Goal: Communication & Community: Answer question/provide support

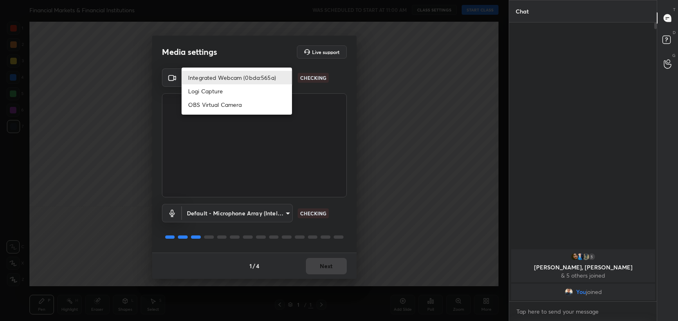
click at [257, 83] on body "1 2 3 4 5 6 7 C X Z C X Z E E Erase all H H Financial Markets & Financial Insti…" at bounding box center [339, 160] width 678 height 321
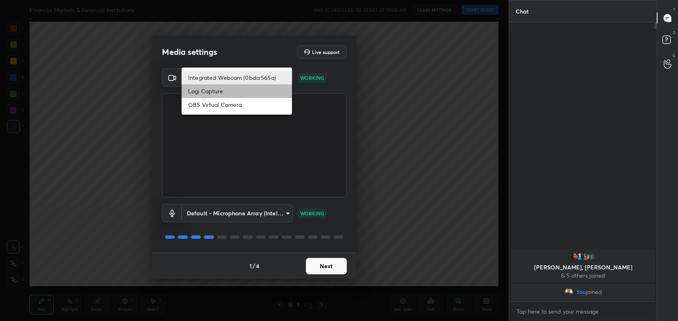
click at [261, 92] on li "Logi Capture" at bounding box center [237, 91] width 110 height 14
type input "0dce2dd63d171a659f4dbfea70db931e615001e7f7c09c70fc8821cc7e67f842"
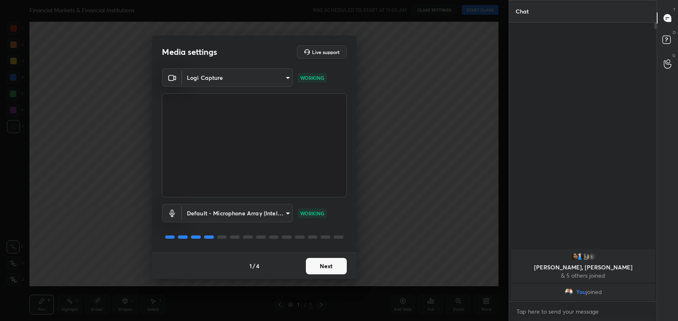
click at [326, 264] on button "Next" at bounding box center [326, 266] width 41 height 16
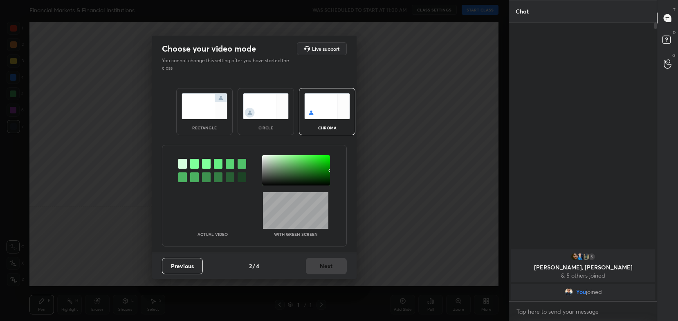
click at [219, 104] on img at bounding box center [205, 106] width 46 height 26
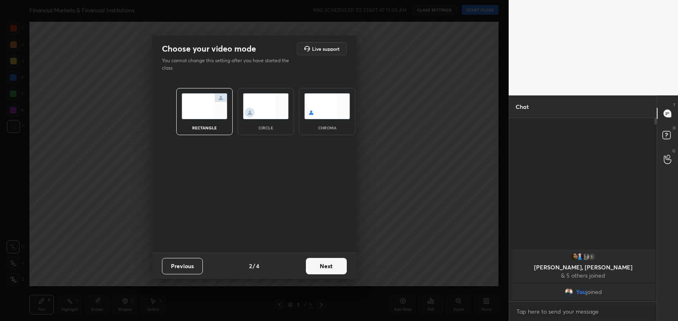
click at [339, 268] on button "Next" at bounding box center [326, 266] width 41 height 16
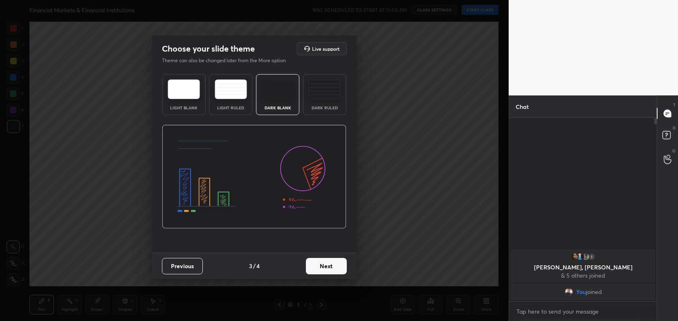
click at [340, 268] on button "Next" at bounding box center [326, 266] width 41 height 16
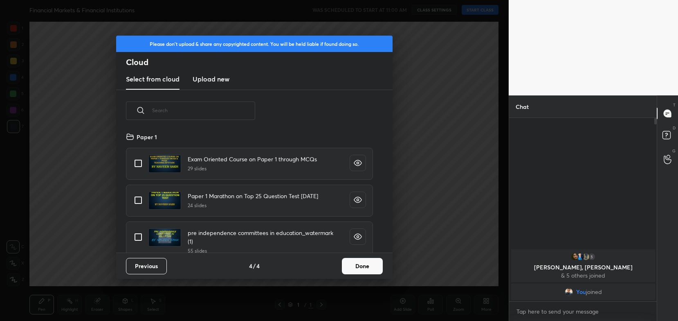
scroll to position [121, 263]
click at [379, 269] on button "Done" at bounding box center [362, 266] width 41 height 16
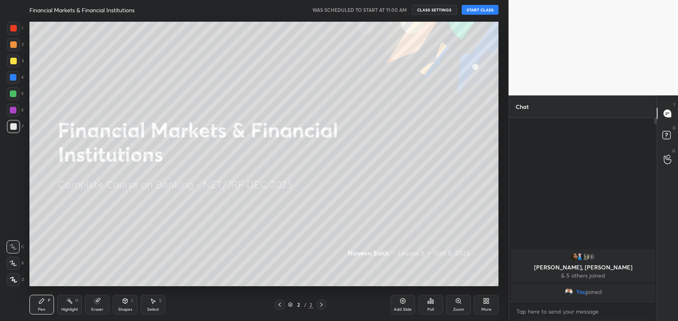
click at [482, 7] on button "START CLASS" at bounding box center [480, 10] width 37 height 10
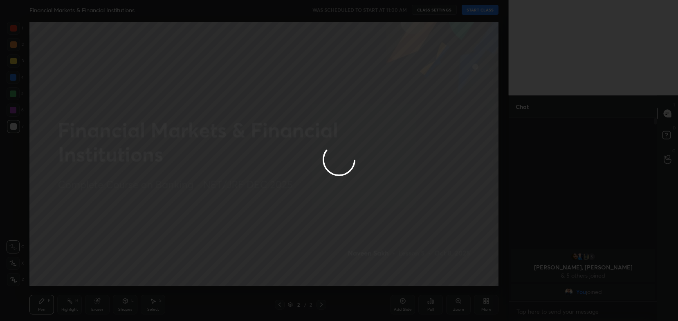
type textarea "x"
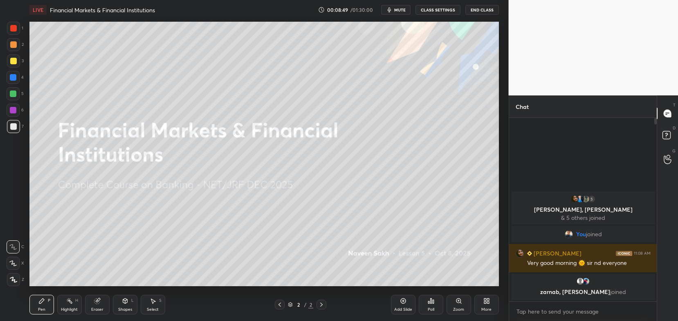
scroll to position [268, 476]
click at [430, 11] on button "CLASS SETTINGS" at bounding box center [437, 10] width 45 height 10
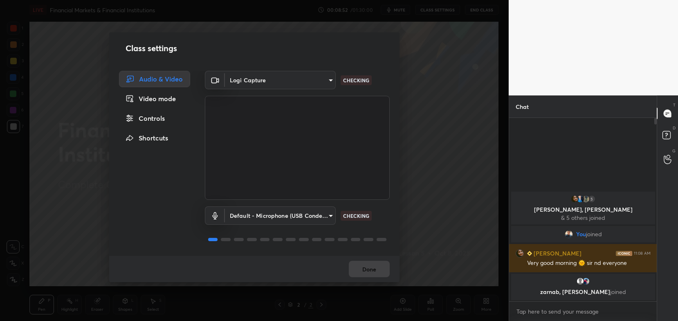
click at [310, 71] on div "Logi Capture 0dce2dd63d171a659f4dbfea70db931e615001e7f7c09c70fc8821cc7e67f842" at bounding box center [280, 80] width 111 height 18
click at [308, 75] on body "1 2 3 4 5 6 7 C X Z C X Z E E Erase all H H LIVE Financial Markets & Financial …" at bounding box center [339, 160] width 678 height 321
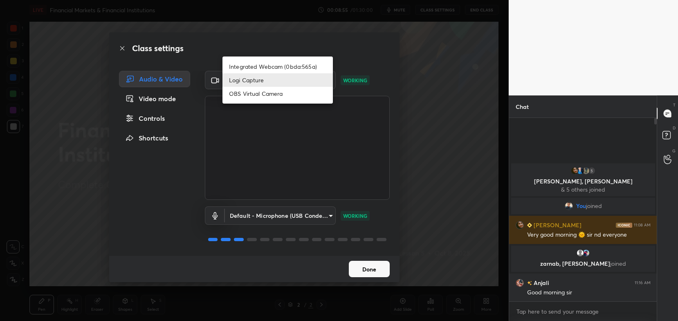
click at [337, 53] on div at bounding box center [339, 160] width 678 height 321
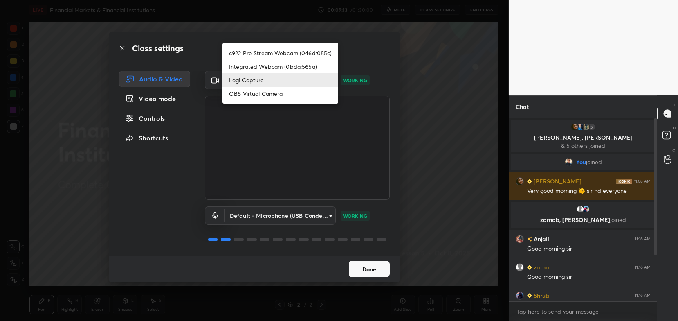
click at [290, 83] on body "1 2 3 4 5 6 7 C X Z C X Z E E Erase all H H LIVE Financial Markets & Financial …" at bounding box center [339, 160] width 678 height 321
click at [292, 54] on li "c922 Pro Stream Webcam (046d:085c)" at bounding box center [281, 53] width 116 height 14
type input "54468e0a0dcfccf1994057bffcdd7b820cc8d0b5c40f8120801f482969bffc57"
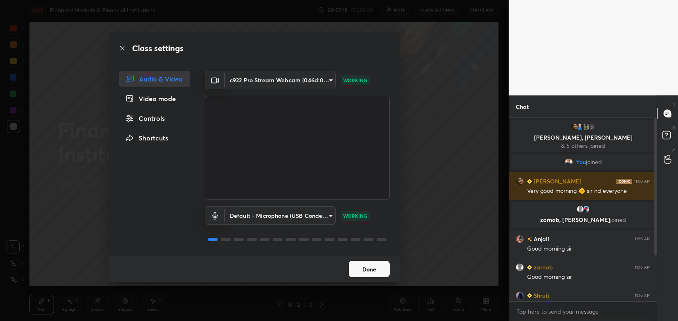
click at [368, 270] on button "Done" at bounding box center [369, 269] width 41 height 16
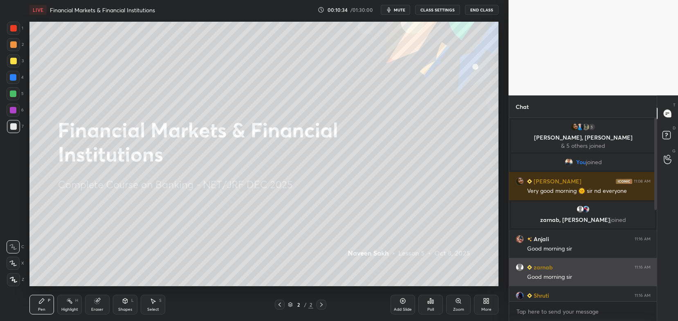
scroll to position [189, 0]
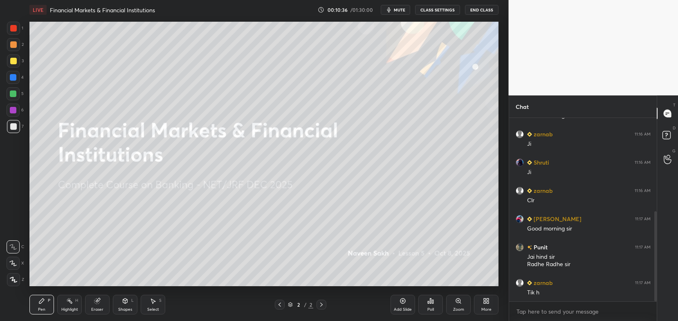
click at [486, 300] on icon at bounding box center [485, 299] width 2 height 2
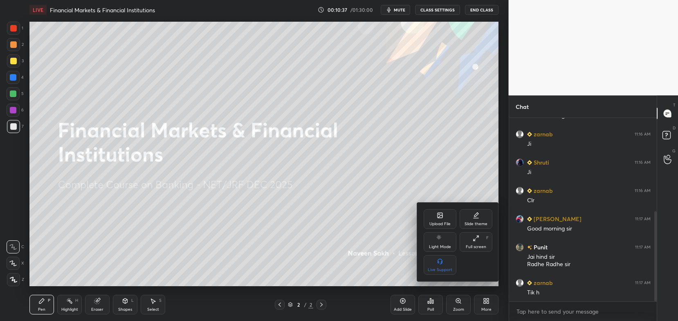
click at [446, 211] on div "Upload File" at bounding box center [440, 219] width 33 height 20
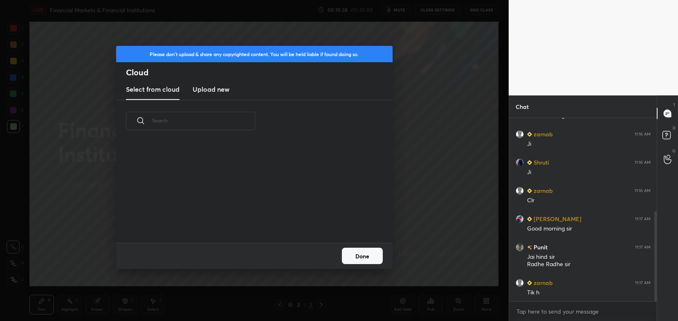
scroll to position [101, 263]
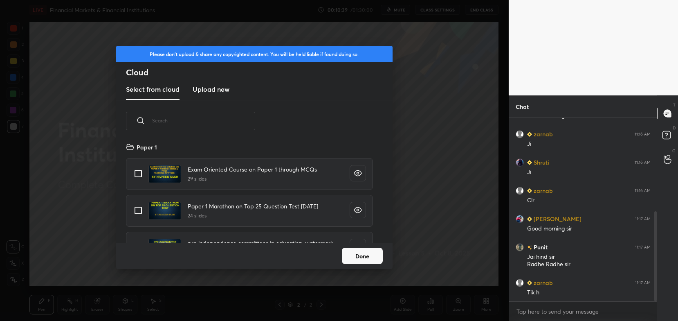
click at [219, 87] on h3 "Upload new" at bounding box center [211, 89] width 37 height 10
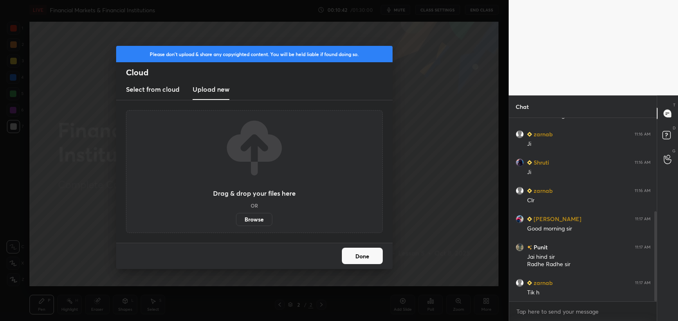
click at [258, 218] on label "Browse" at bounding box center [254, 219] width 36 height 13
click at [236, 218] on input "Browse" at bounding box center [236, 219] width 0 height 13
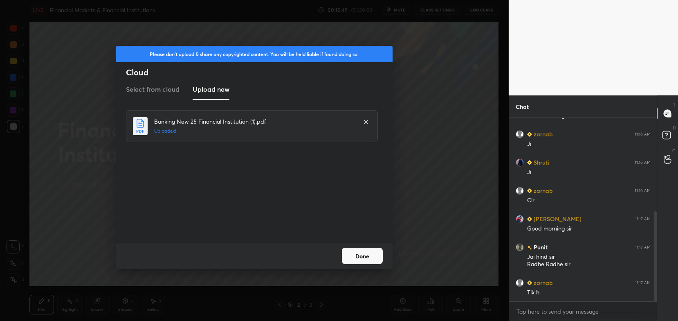
click at [362, 257] on div "Done" at bounding box center [254, 256] width 277 height 26
click at [362, 257] on button "Done" at bounding box center [362, 256] width 41 height 16
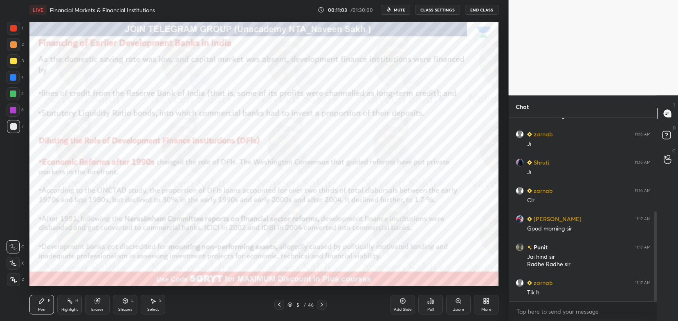
click at [426, 10] on button "CLASS SETTINGS" at bounding box center [437, 10] width 45 height 10
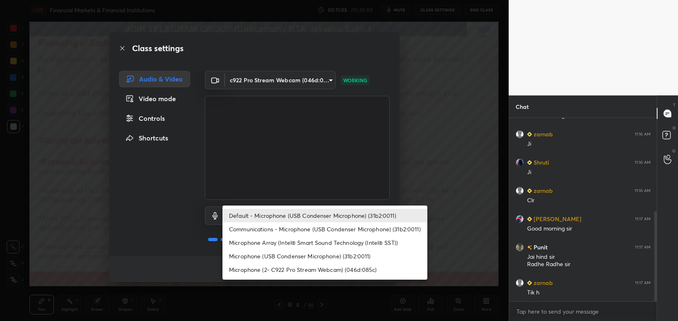
click at [278, 214] on body "1 2 3 4 5 6 7 C X Z C X Z E E Erase all H H LIVE Financial Markets & Financial …" at bounding box center [339, 160] width 678 height 321
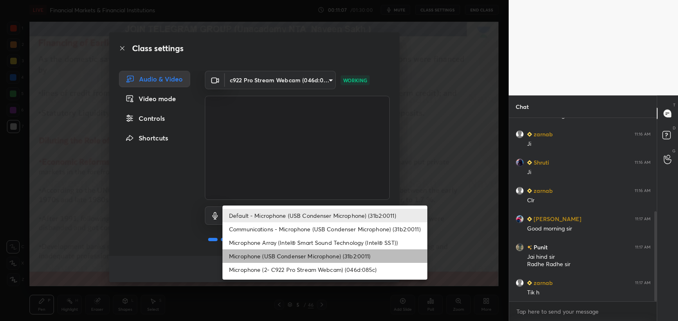
click at [276, 254] on li "Microphone (USB Condenser Microphone) (31b2:0011)" at bounding box center [325, 256] width 205 height 14
type input "9af299c157385c7effb7d3c9b2a2334bb2d170e35642c087e2dee1aa168711d1"
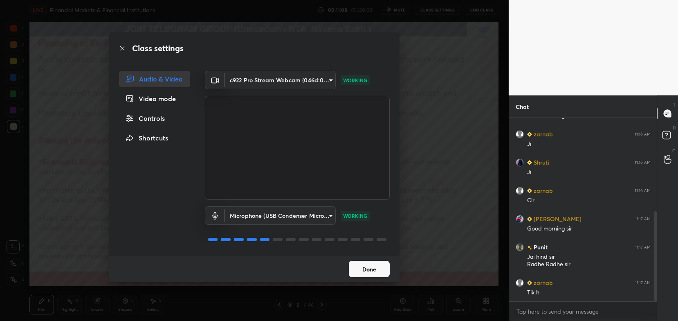
click at [380, 270] on button "Done" at bounding box center [369, 269] width 41 height 16
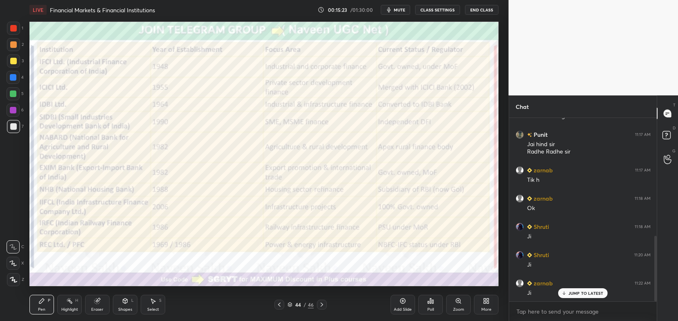
scroll to position [330, 0]
click at [90, 303] on div "Eraser" at bounding box center [97, 305] width 25 height 20
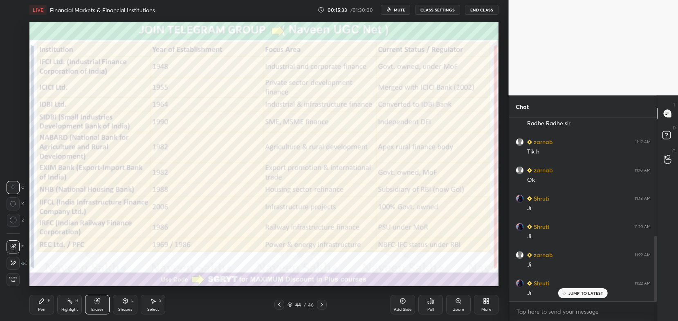
click at [11, 279] on span "Erase all" at bounding box center [13, 279] width 12 height 6
click at [14, 264] on icon at bounding box center [12, 263] width 7 height 6
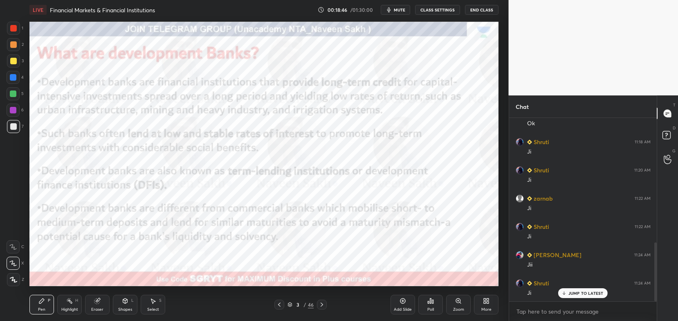
scroll to position [415, 0]
click at [124, 304] on div "Shapes L" at bounding box center [125, 305] width 25 height 20
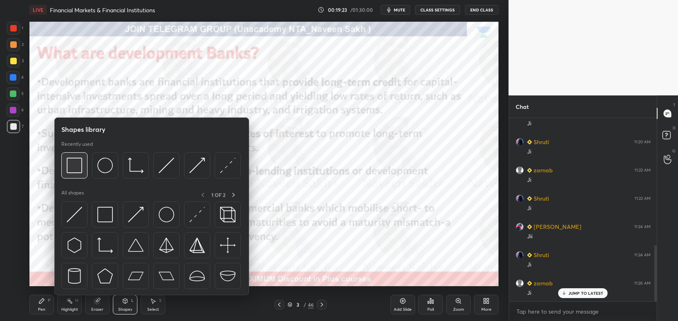
click at [71, 169] on img at bounding box center [75, 166] width 16 height 16
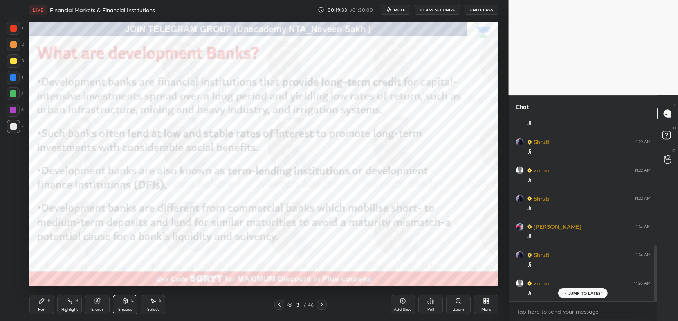
click at [13, 31] on div at bounding box center [13, 28] width 7 height 7
click at [326, 306] on div at bounding box center [322, 305] width 10 height 10
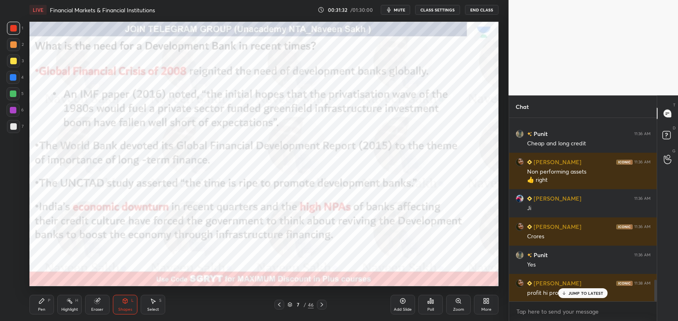
scroll to position [1366, 0]
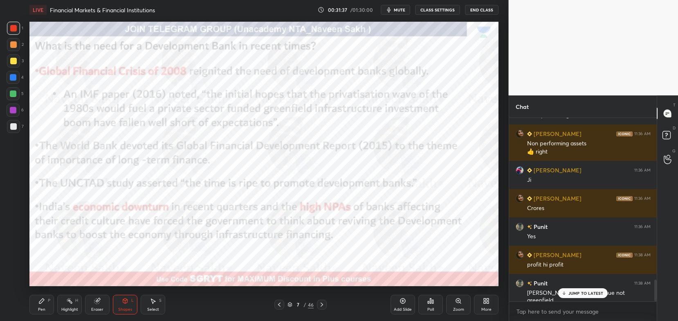
click at [582, 293] on p "JUMP TO LATEST" at bounding box center [586, 293] width 35 height 5
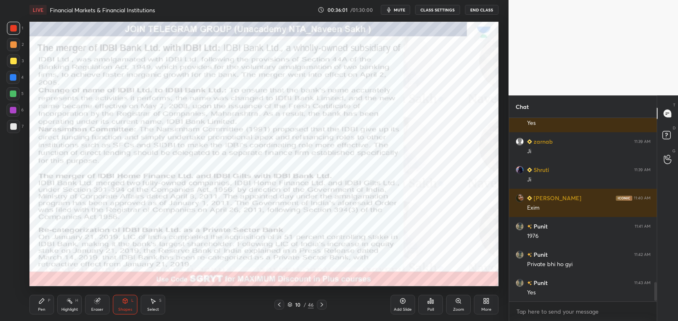
scroll to position [1592, 0]
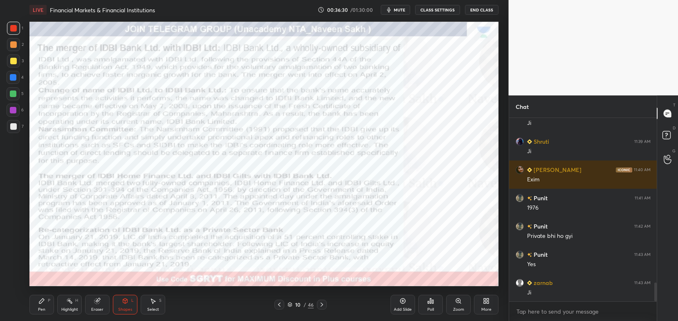
click at [95, 300] on icon at bounding box center [97, 300] width 5 height 5
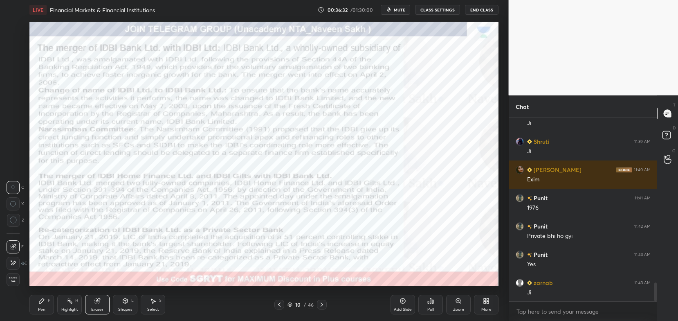
click at [15, 284] on div "Erase all" at bounding box center [13, 279] width 13 height 13
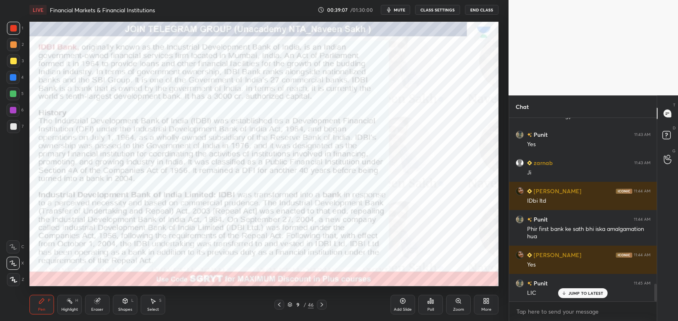
scroll to position [1740, 0]
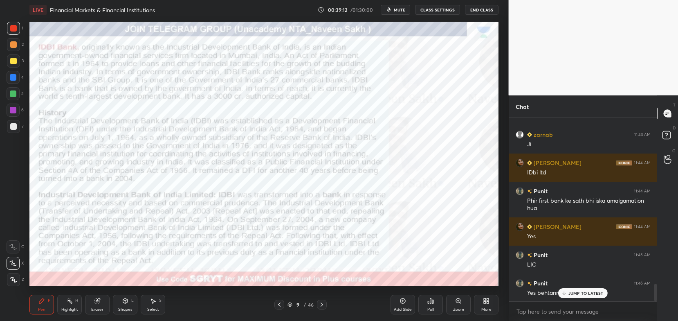
click at [576, 293] on p "JUMP TO LATEST" at bounding box center [586, 293] width 35 height 5
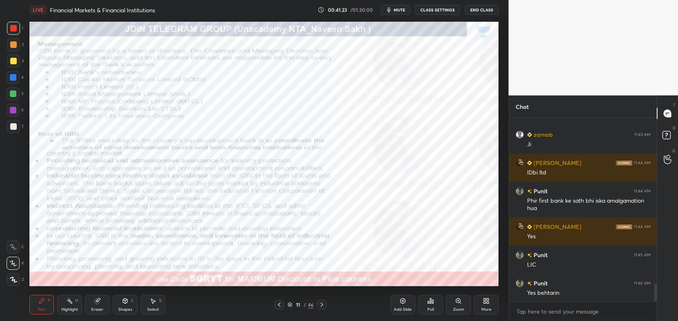
click at [26, 232] on div "Setting up your live class Poll for secs No correct answer Start poll" at bounding box center [264, 154] width 476 height 268
click at [41, 230] on div "Setting up your live class Poll for secs No correct answer Start poll" at bounding box center [264, 154] width 476 height 268
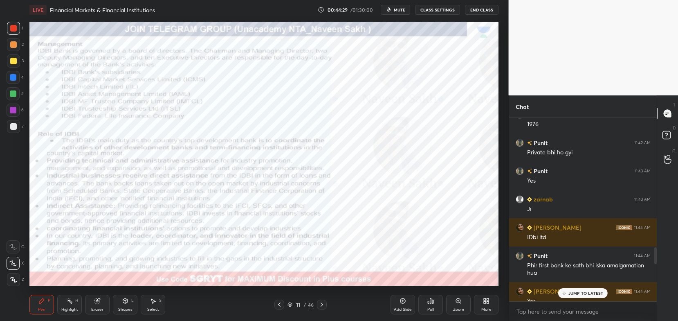
scroll to position [1832, 0]
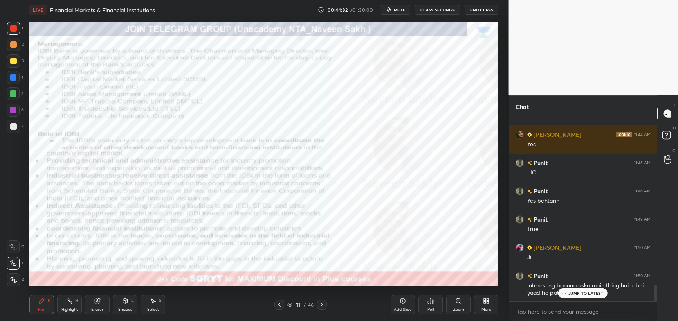
click at [586, 289] on div "JUMP TO LATEST" at bounding box center [583, 293] width 49 height 10
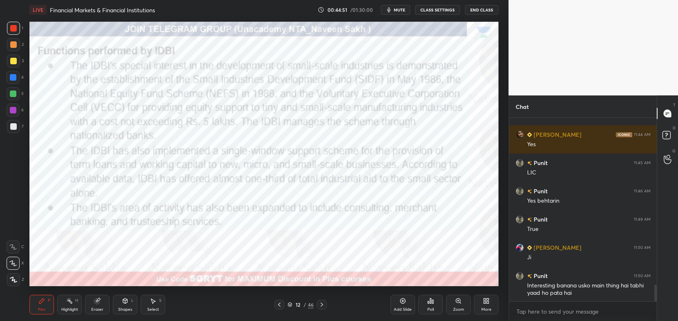
click at [92, 309] on div "Eraser" at bounding box center [97, 309] width 12 height 4
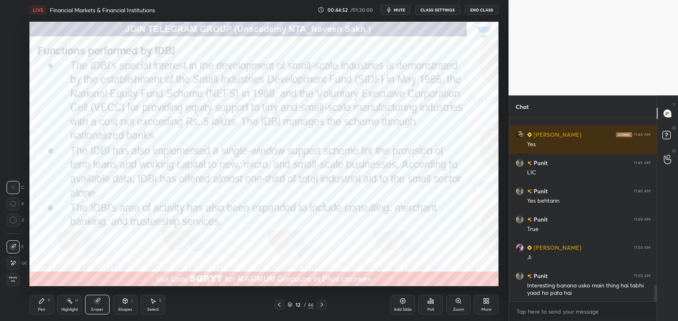
click at [17, 279] on span "Erase all" at bounding box center [13, 279] width 12 height 6
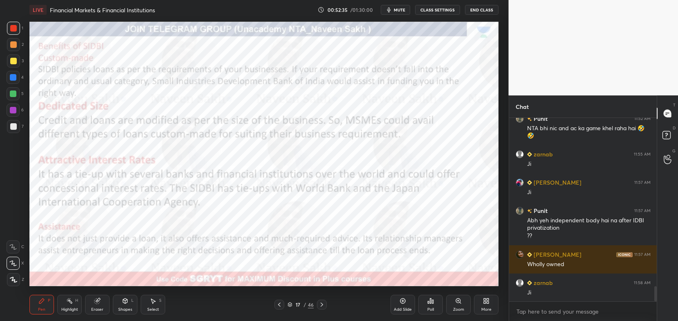
scroll to position [2053, 0]
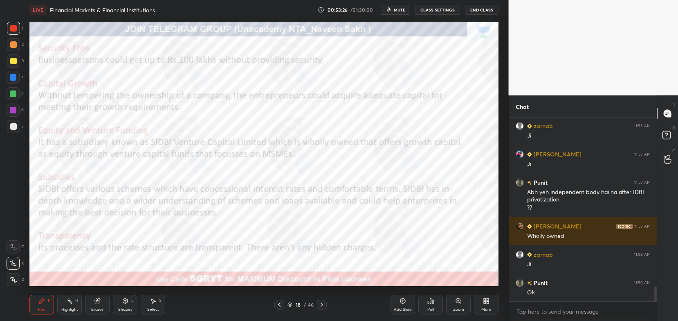
click at [291, 304] on icon at bounding box center [290, 303] width 4 height 2
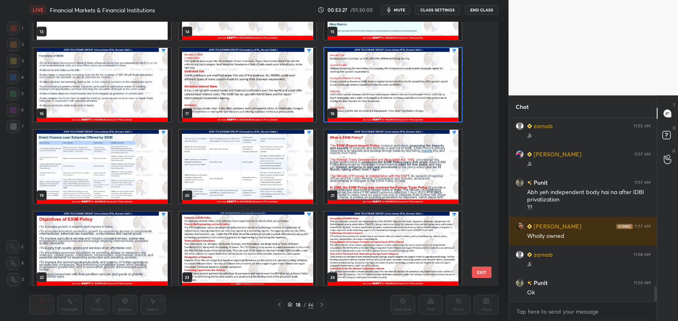
scroll to position [389, 0]
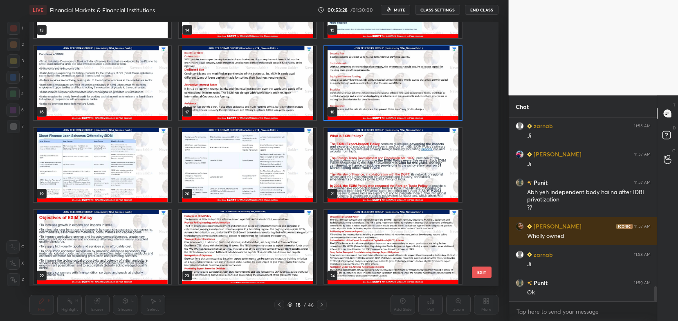
click at [126, 157] on img "grid" at bounding box center [102, 165] width 137 height 74
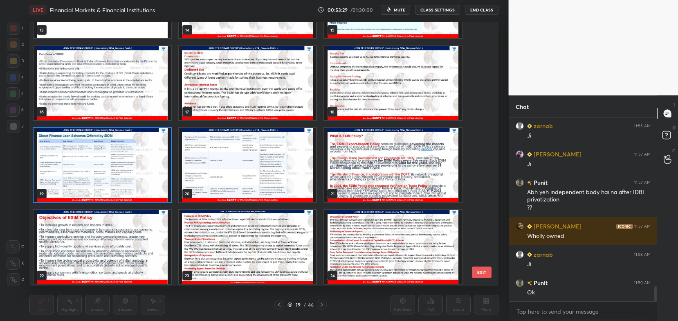
click at [126, 157] on img "grid" at bounding box center [102, 165] width 137 height 74
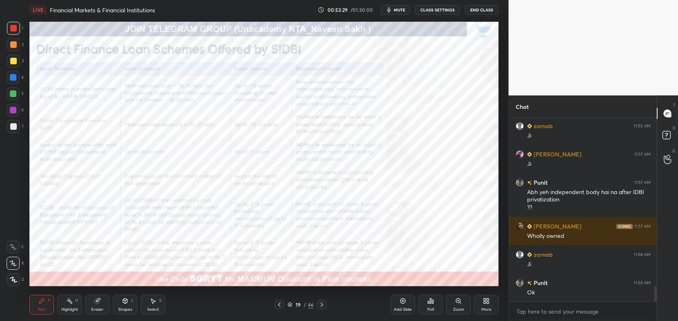
click at [126, 157] on img "grid" at bounding box center [102, 165] width 137 height 74
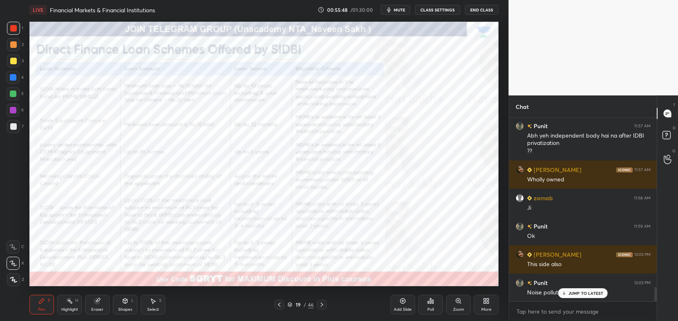
scroll to position [2138, 0]
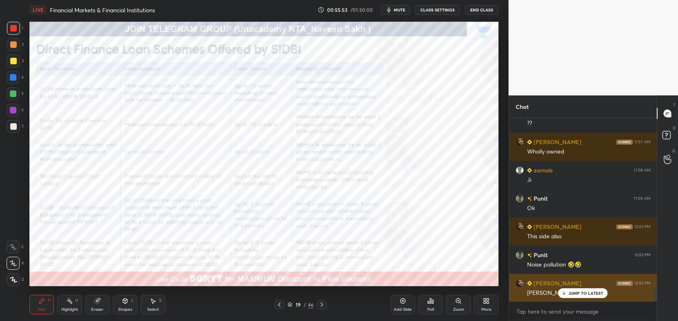
click at [590, 293] on p "JUMP TO LATEST" at bounding box center [586, 293] width 35 height 5
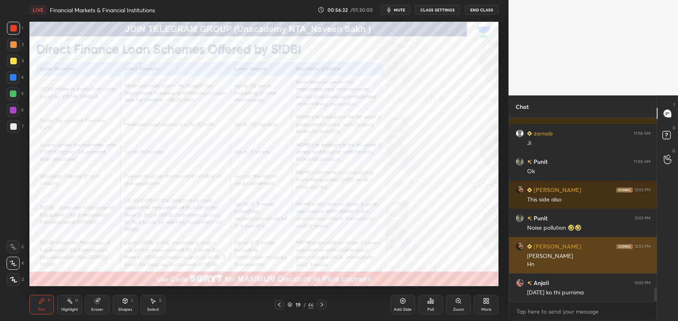
scroll to position [2203, 0]
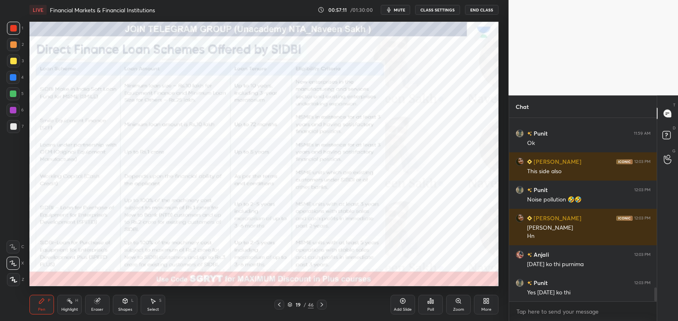
click at [322, 308] on div at bounding box center [322, 305] width 10 height 10
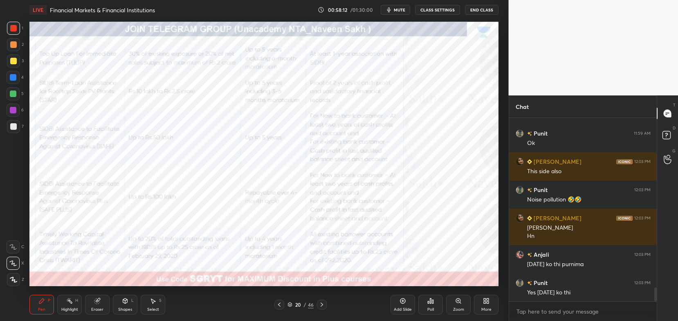
click at [288, 306] on icon at bounding box center [290, 304] width 5 height 5
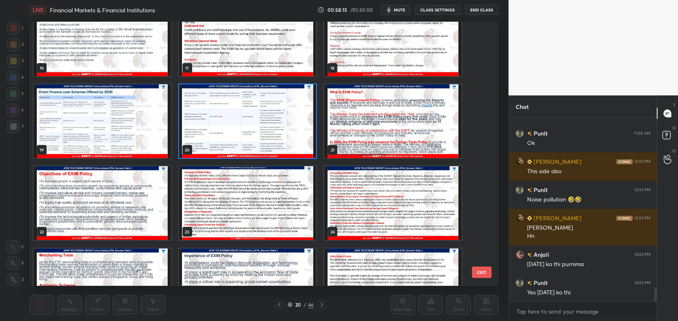
scroll to position [450, 0]
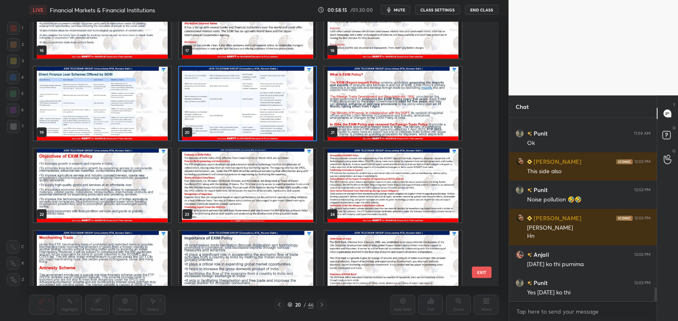
click at [387, 109] on img "grid" at bounding box center [392, 104] width 137 height 74
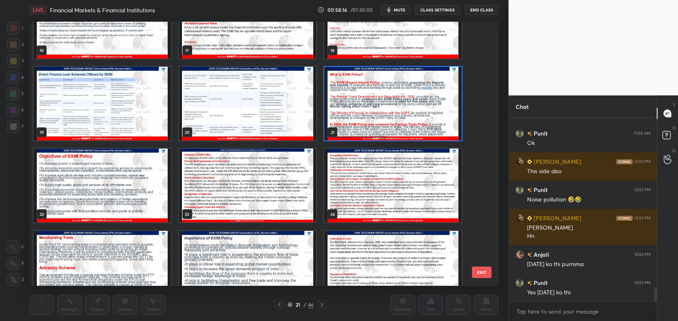
click at [380, 119] on img "grid" at bounding box center [392, 104] width 137 height 74
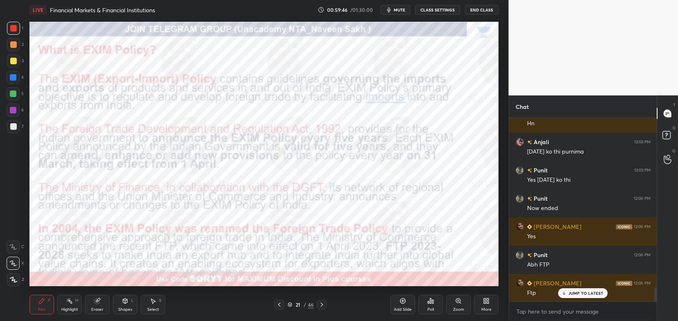
scroll to position [2343, 0]
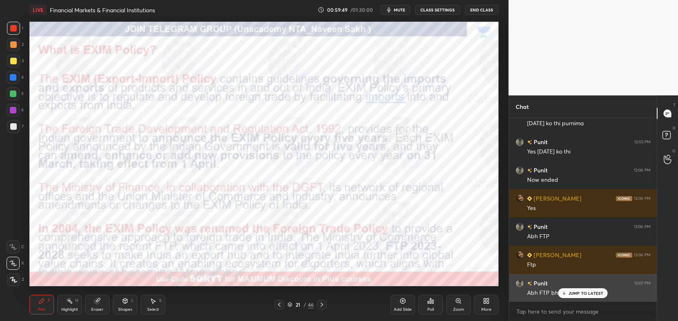
click at [581, 291] on p "JUMP TO LATEST" at bounding box center [586, 293] width 35 height 5
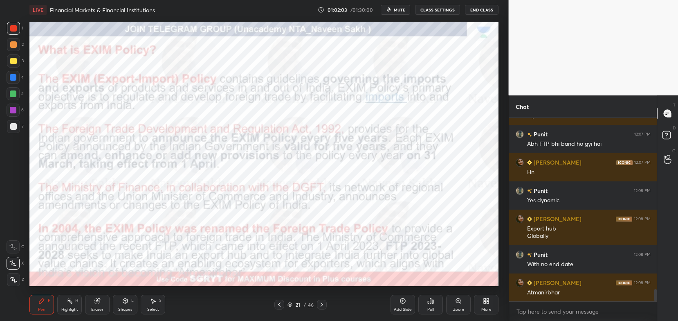
scroll to position [2521, 0]
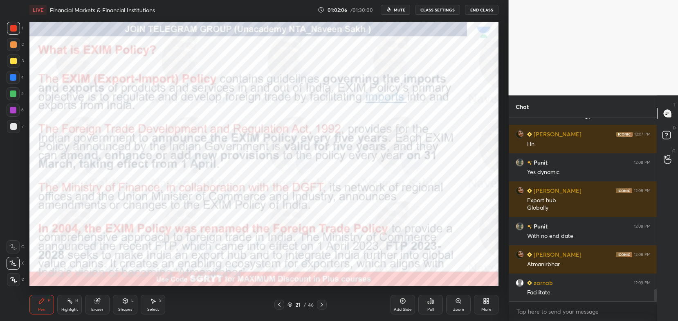
click at [293, 301] on div "21 / 46" at bounding box center [301, 304] width 26 height 7
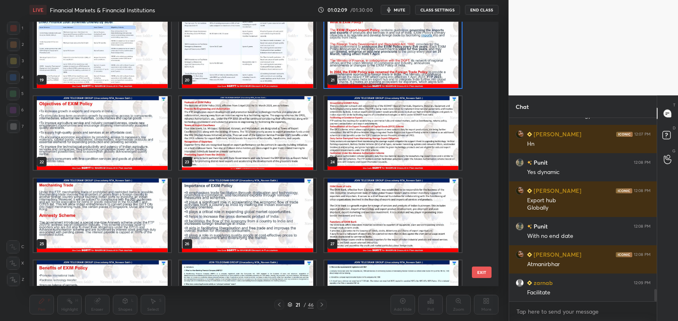
scroll to position [505, 0]
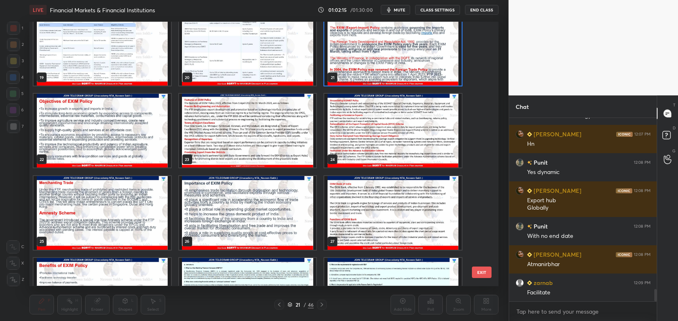
click at [150, 139] on img "grid" at bounding box center [102, 131] width 137 height 74
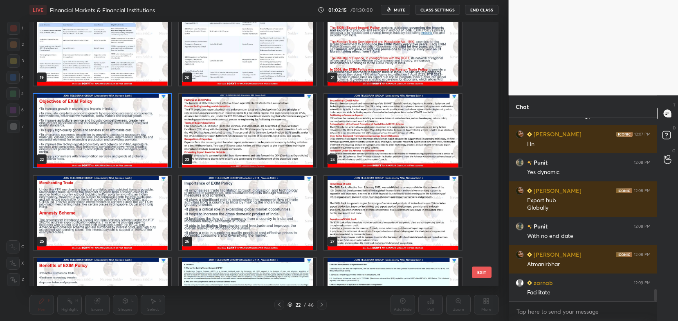
click at [149, 140] on img "grid" at bounding box center [102, 131] width 137 height 74
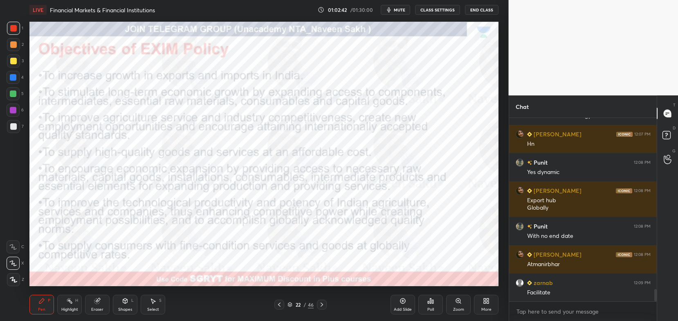
click at [289, 302] on icon at bounding box center [290, 304] width 5 height 5
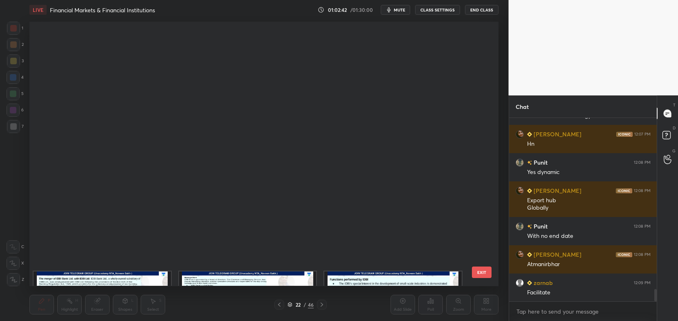
scroll to position [262, 465]
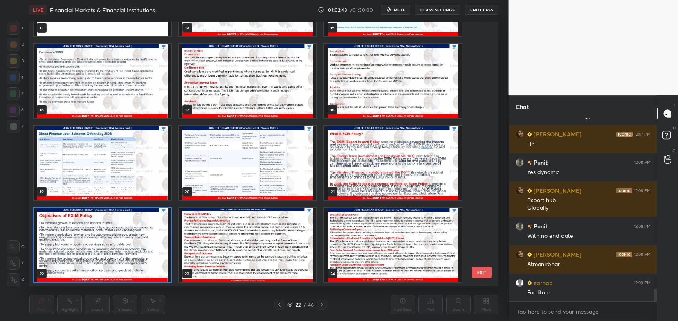
click at [293, 236] on img "grid" at bounding box center [247, 245] width 137 height 74
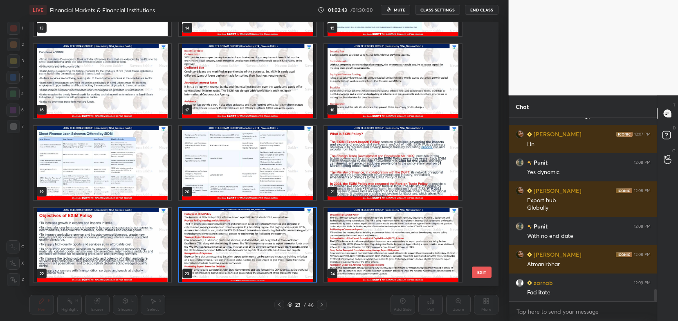
click at [292, 233] on img "grid" at bounding box center [247, 245] width 137 height 74
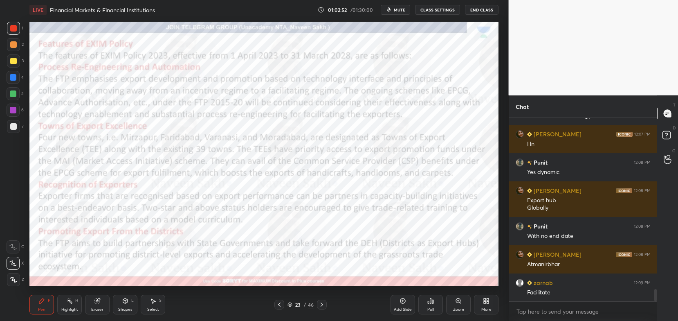
scroll to position [2549, 0]
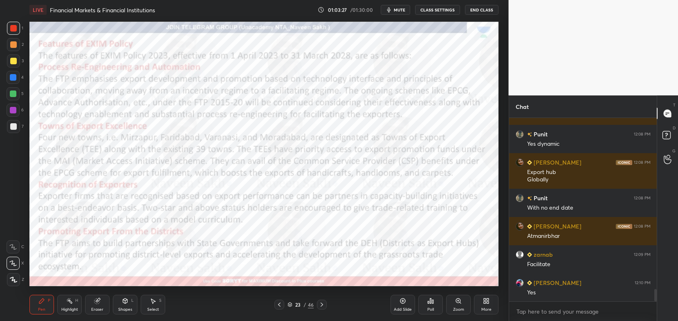
click at [323, 306] on icon at bounding box center [322, 304] width 7 height 7
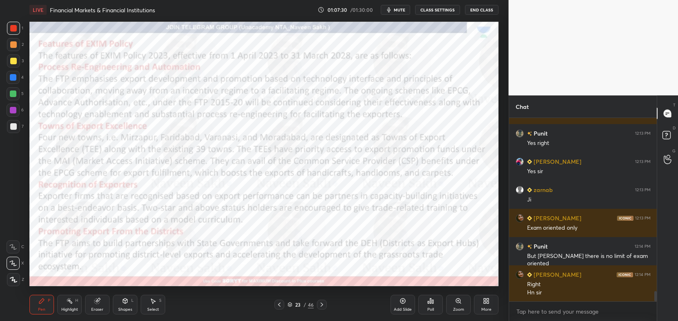
scroll to position [3200, 0]
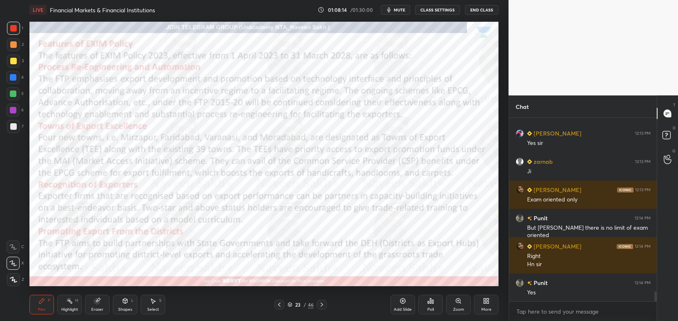
click at [293, 303] on div "23 / 46" at bounding box center [301, 304] width 26 height 7
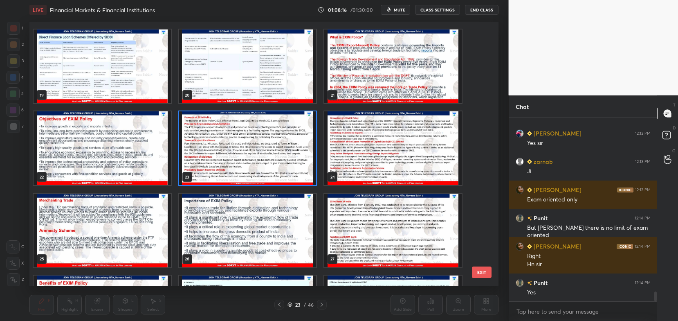
scroll to position [488, 0]
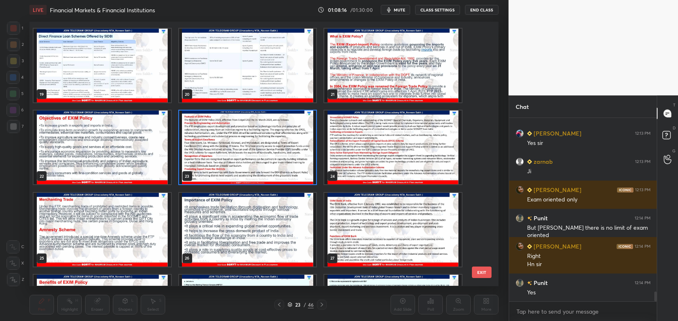
click at [365, 144] on img "grid" at bounding box center [392, 148] width 137 height 74
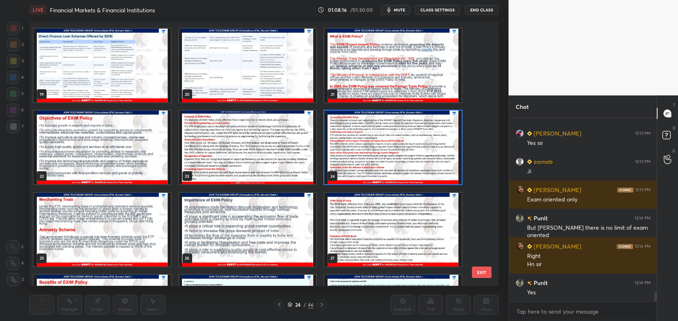
click at [364, 146] on img "grid" at bounding box center [392, 148] width 137 height 74
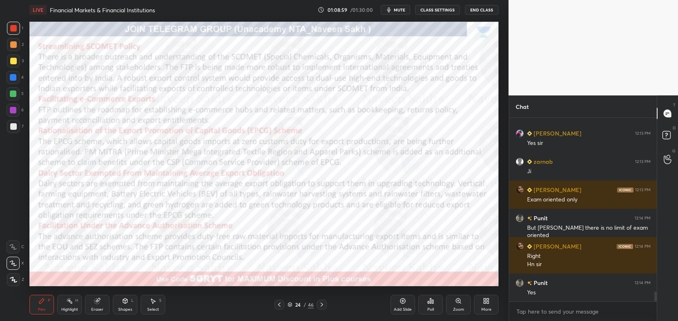
click at [292, 304] on icon at bounding box center [290, 304] width 5 height 5
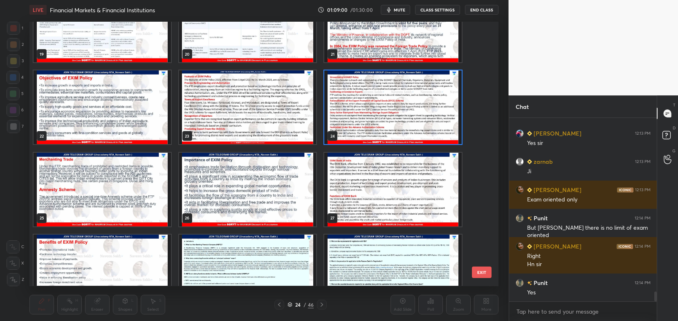
scroll to position [536, 0]
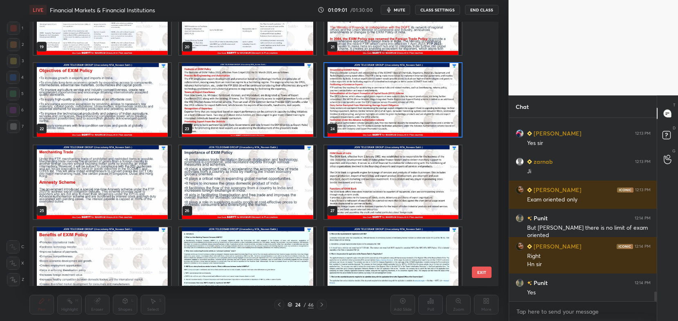
click at [152, 179] on img "grid" at bounding box center [102, 182] width 137 height 74
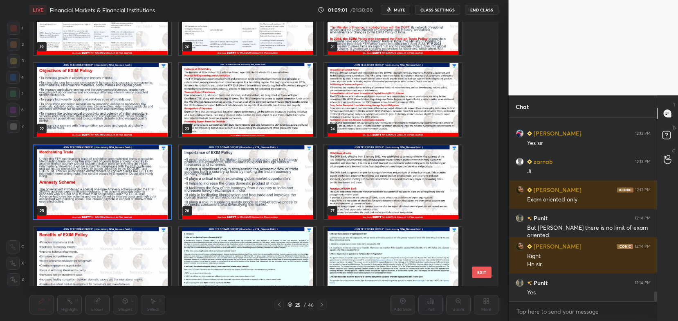
click at [151, 182] on img "grid" at bounding box center [102, 182] width 137 height 74
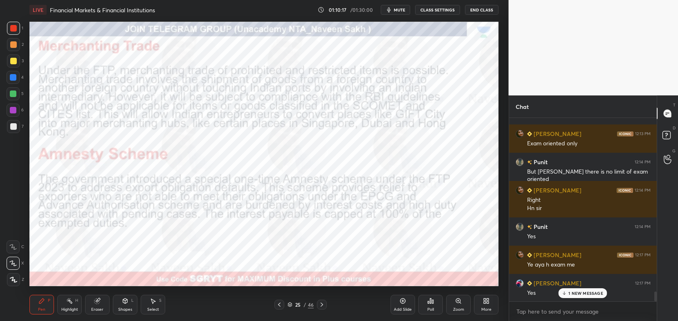
scroll to position [3285, 0]
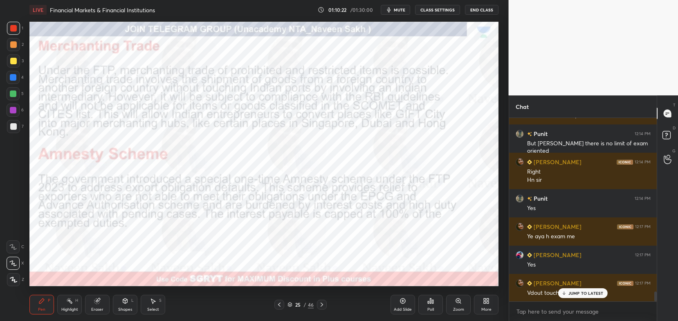
click at [575, 293] on p "JUMP TO LATEST" at bounding box center [586, 293] width 35 height 5
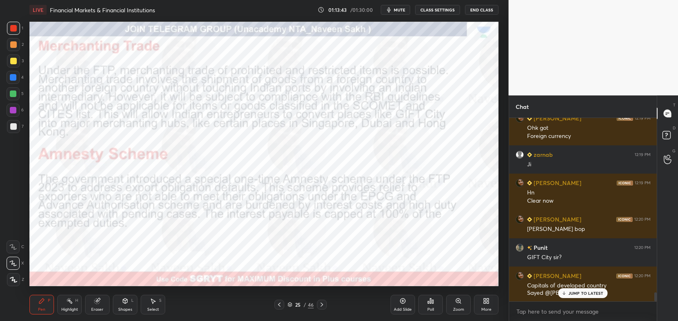
scroll to position [3627, 0]
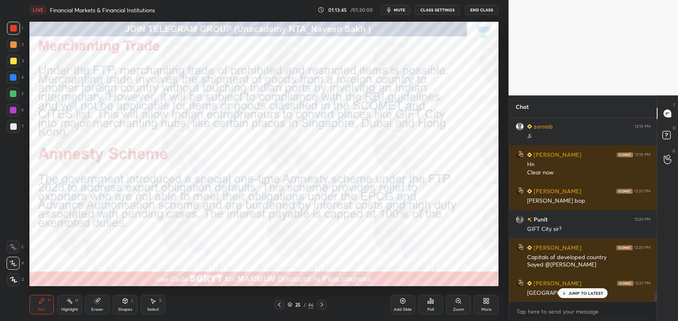
click at [577, 292] on p "JUMP TO LATEST" at bounding box center [586, 293] width 35 height 5
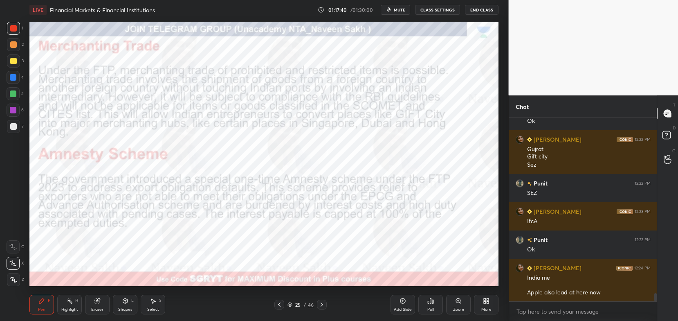
scroll to position [3871, 0]
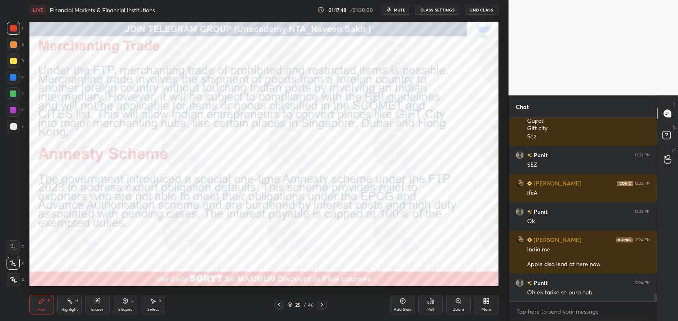
click at [320, 299] on div "Pen P Highlight H Eraser Shapes L Select S 25 / 46 Add Slide Poll Zoom More" at bounding box center [263, 304] width 469 height 33
click at [323, 300] on div at bounding box center [322, 305] width 10 height 10
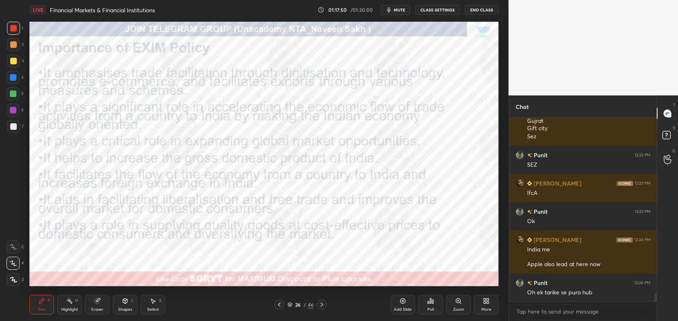
click at [323, 297] on div "Pen P Highlight H Eraser Shapes L Select S 26 / 46 Add Slide Poll Zoom More" at bounding box center [263, 304] width 469 height 33
click at [322, 304] on icon at bounding box center [322, 304] width 2 height 4
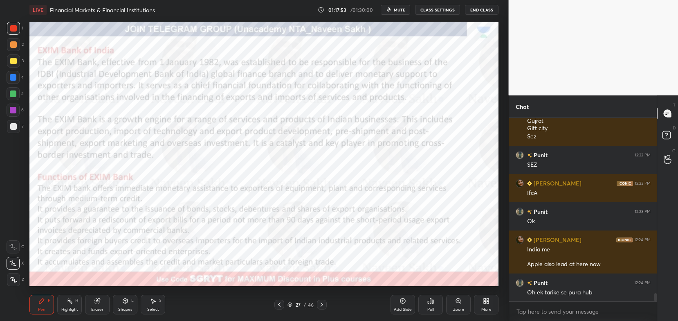
click at [320, 307] on icon at bounding box center [322, 304] width 7 height 7
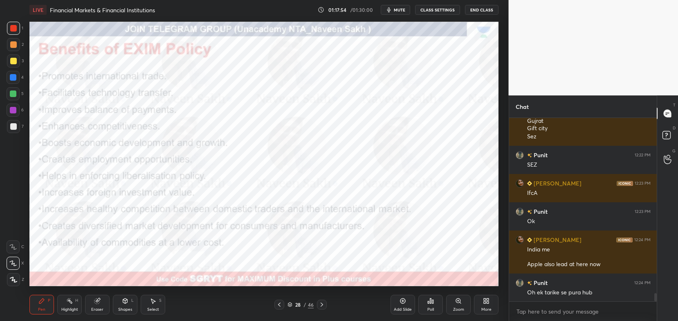
click at [319, 306] on icon at bounding box center [322, 304] width 7 height 7
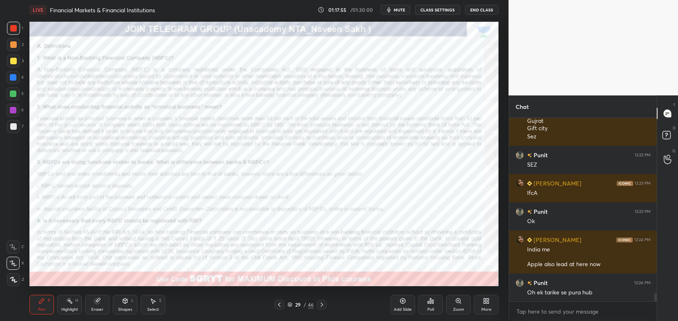
click at [320, 306] on icon at bounding box center [322, 304] width 7 height 7
click at [319, 306] on icon at bounding box center [322, 304] width 7 height 7
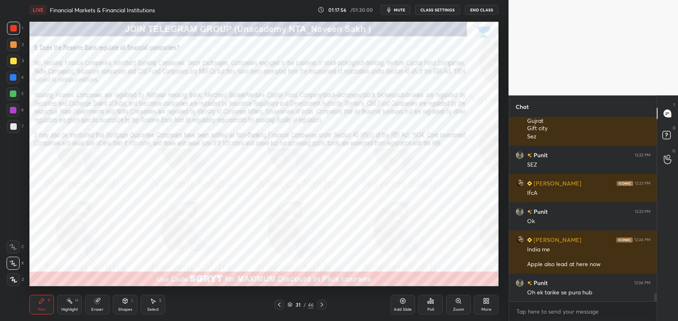
click at [319, 306] on icon at bounding box center [322, 304] width 7 height 7
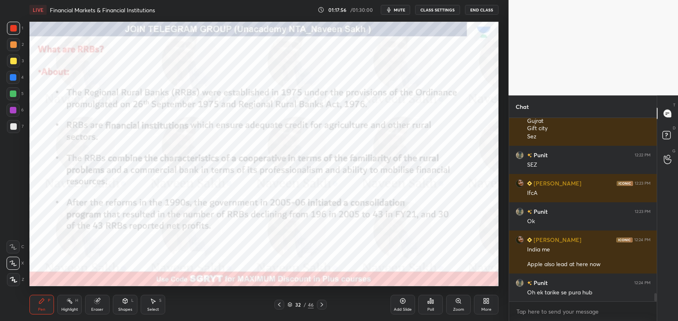
click at [320, 306] on icon at bounding box center [322, 304] width 7 height 7
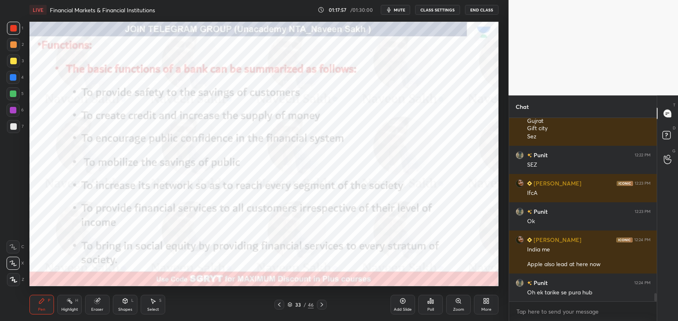
click at [320, 306] on icon at bounding box center [322, 304] width 7 height 7
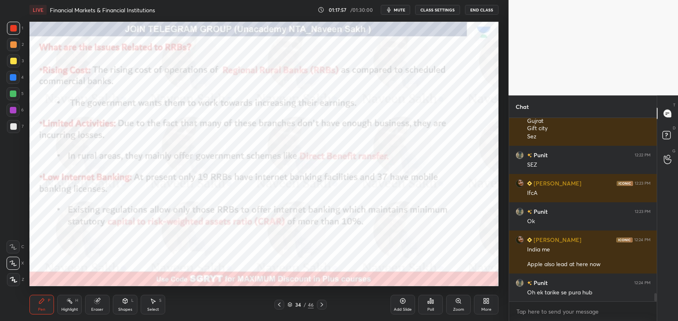
click at [320, 306] on icon at bounding box center [322, 304] width 7 height 7
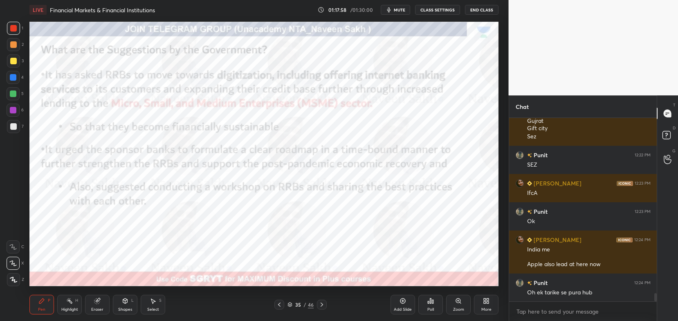
click at [320, 308] on div at bounding box center [322, 305] width 10 height 10
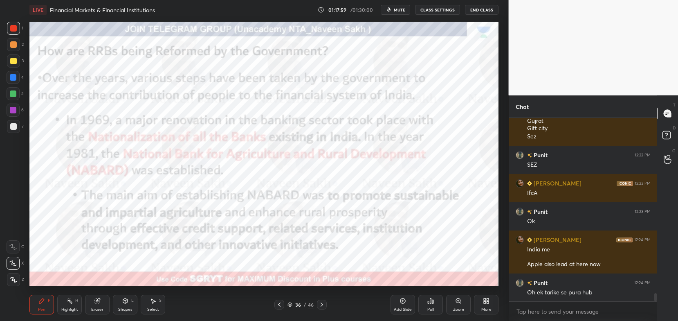
click at [320, 307] on icon at bounding box center [322, 304] width 7 height 7
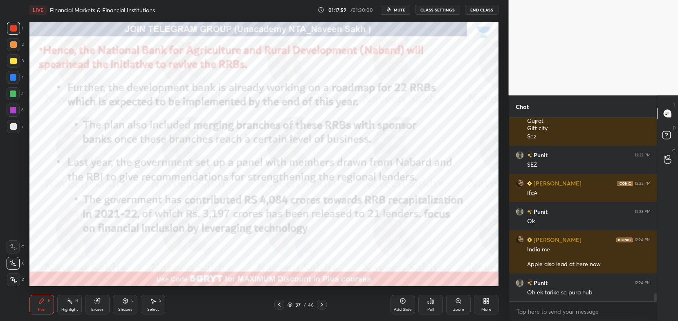
click at [320, 307] on icon at bounding box center [322, 304] width 7 height 7
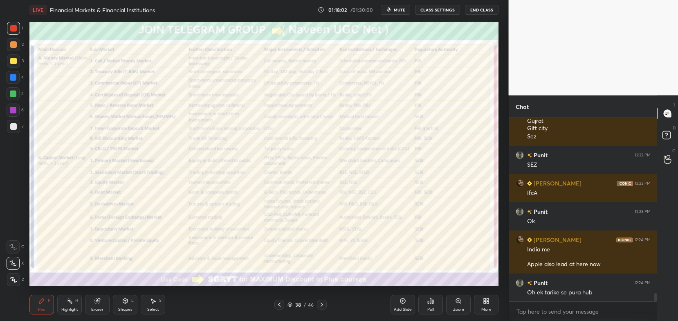
click at [294, 306] on div "38" at bounding box center [298, 304] width 8 height 5
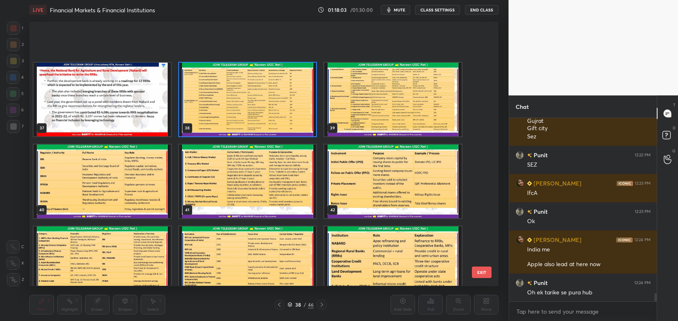
scroll to position [1046, 0]
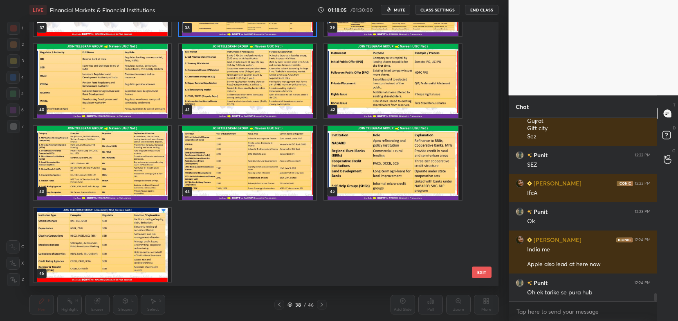
click at [146, 232] on img "grid" at bounding box center [102, 245] width 137 height 74
click at [147, 230] on img "grid" at bounding box center [102, 245] width 137 height 74
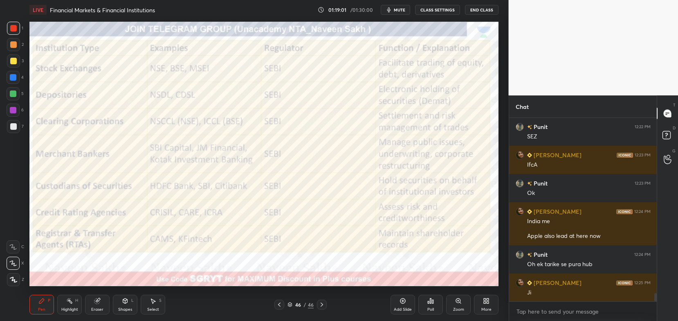
scroll to position [3927, 0]
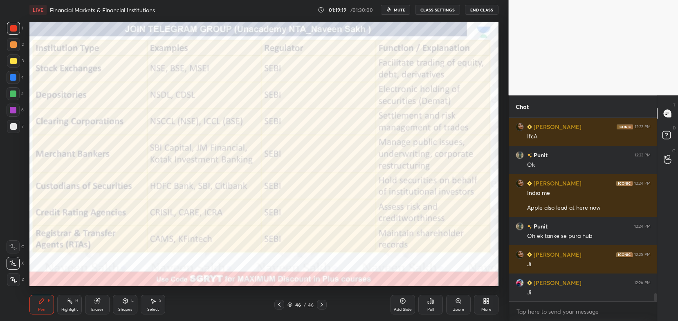
click at [290, 304] on icon at bounding box center [290, 303] width 4 height 2
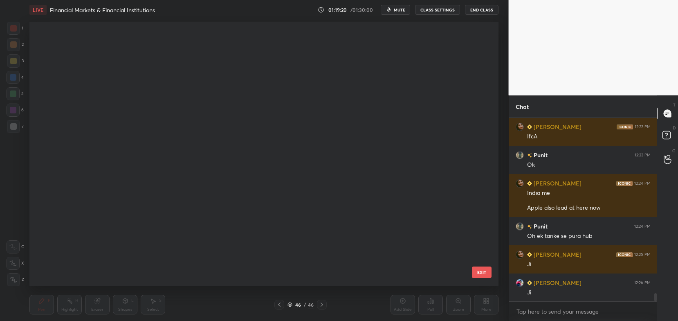
scroll to position [262, 465]
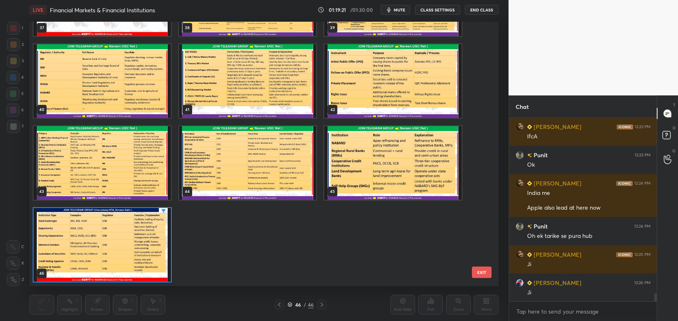
click at [354, 156] on img "grid" at bounding box center [392, 163] width 137 height 74
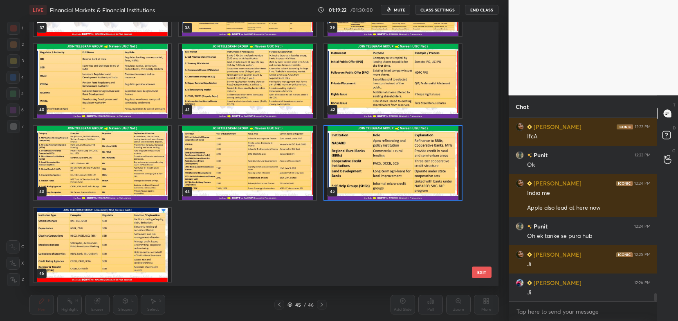
click at [353, 159] on img "grid" at bounding box center [392, 163] width 137 height 74
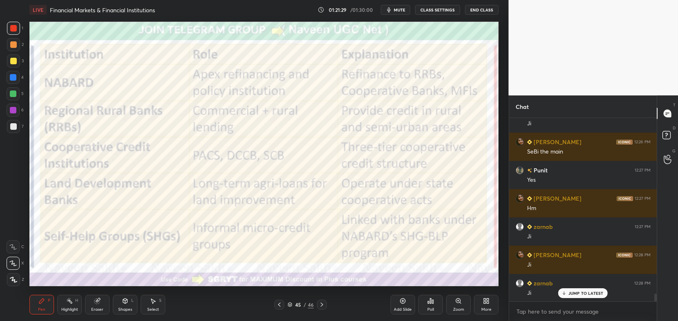
scroll to position [4125, 0]
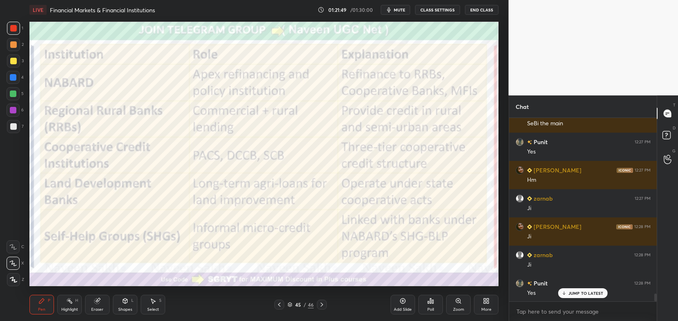
click at [290, 304] on icon at bounding box center [290, 304] width 5 height 5
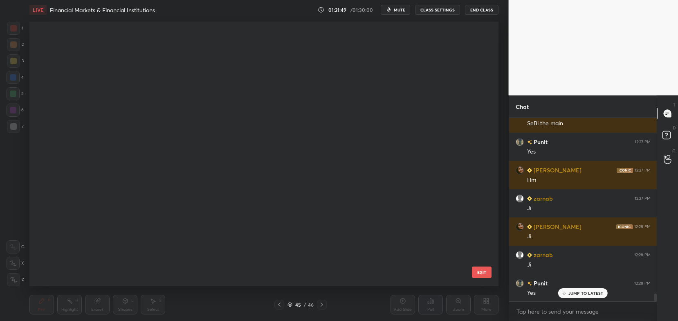
scroll to position [262, 465]
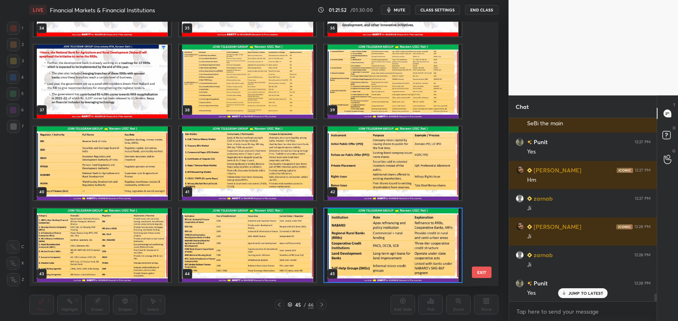
click at [353, 160] on img "grid" at bounding box center [392, 163] width 137 height 74
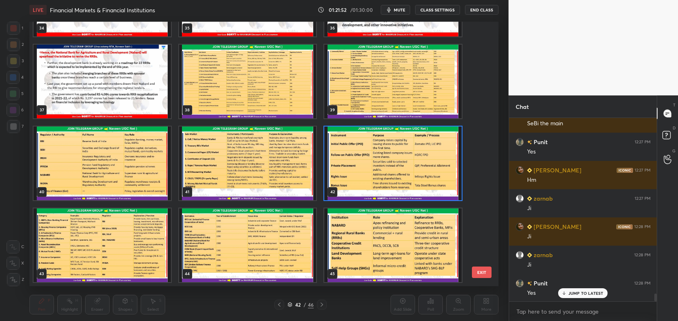
click at [352, 163] on img "grid" at bounding box center [392, 163] width 137 height 74
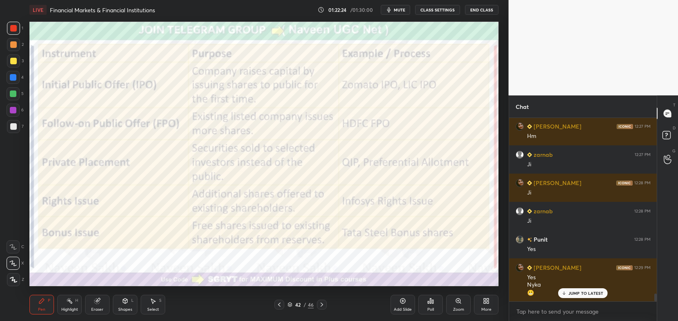
scroll to position [4197, 0]
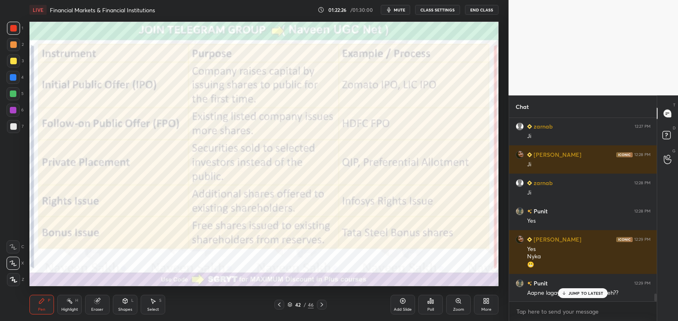
click at [572, 293] on p "JUMP TO LATEST" at bounding box center [586, 293] width 35 height 5
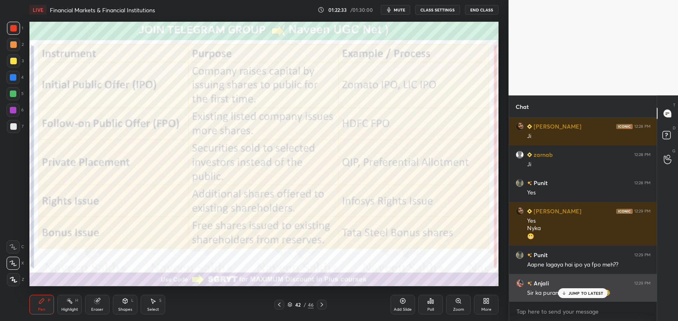
click at [573, 296] on div "JUMP TO LATEST" at bounding box center [583, 293] width 49 height 10
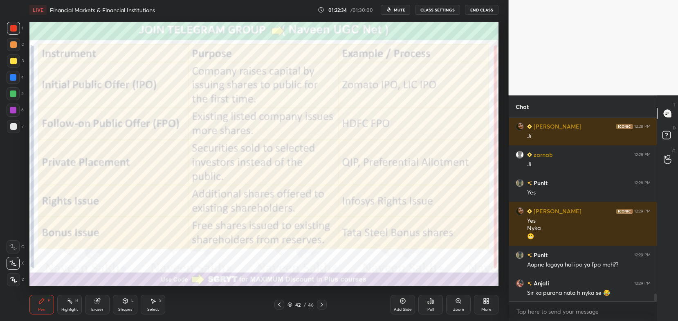
scroll to position [4253, 0]
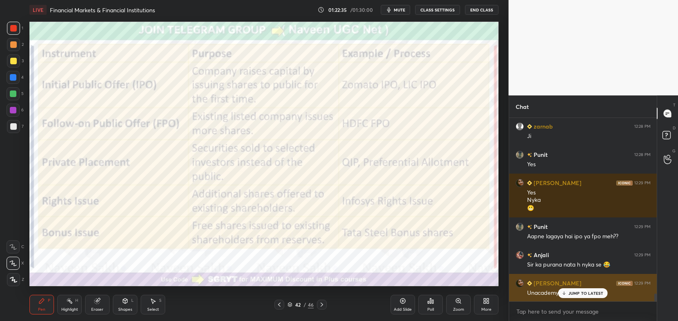
click at [576, 293] on p "JUMP TO LATEST" at bounding box center [586, 293] width 35 height 5
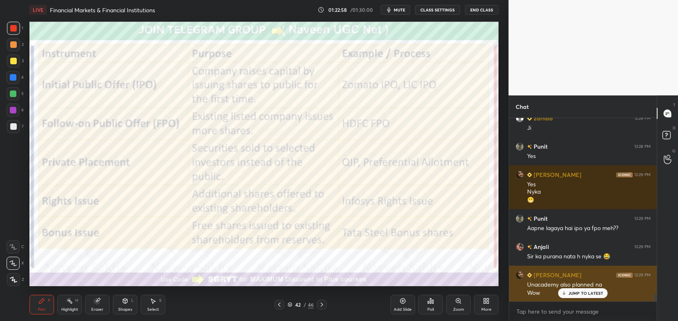
click at [575, 294] on p "JUMP TO LATEST" at bounding box center [586, 293] width 35 height 5
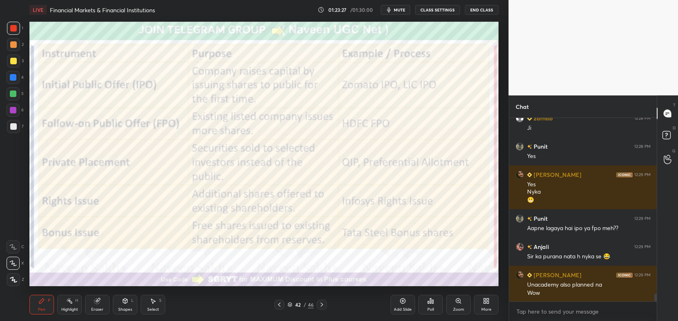
click at [288, 306] on icon at bounding box center [290, 305] width 4 height 1
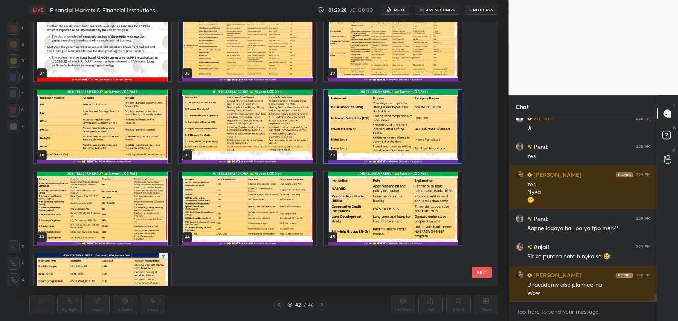
scroll to position [1046, 0]
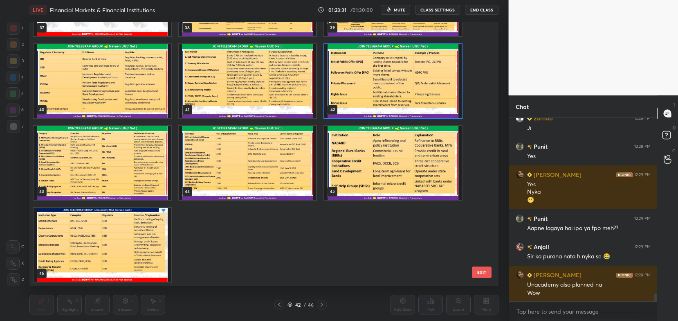
click at [149, 234] on img "grid" at bounding box center [102, 245] width 137 height 74
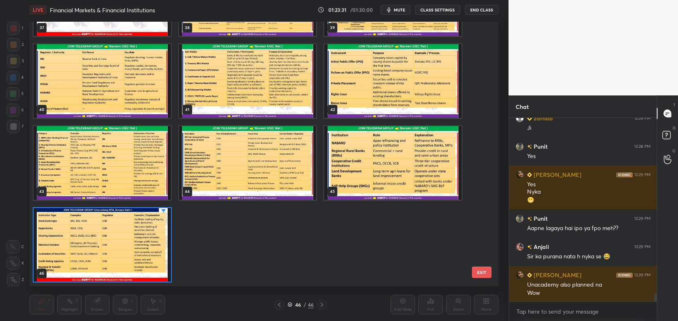
click at [152, 229] on img "grid" at bounding box center [102, 245] width 137 height 74
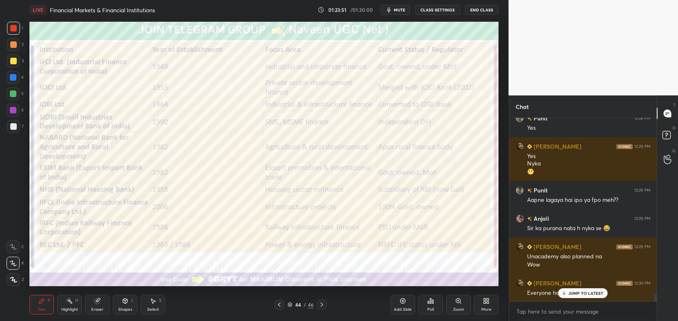
scroll to position [4318, 0]
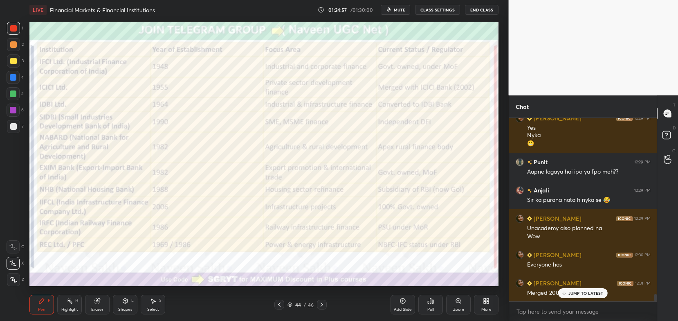
click at [291, 304] on icon at bounding box center [290, 303] width 4 height 2
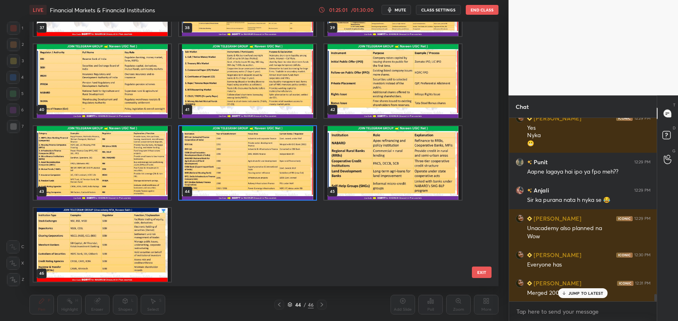
scroll to position [4346, 0]
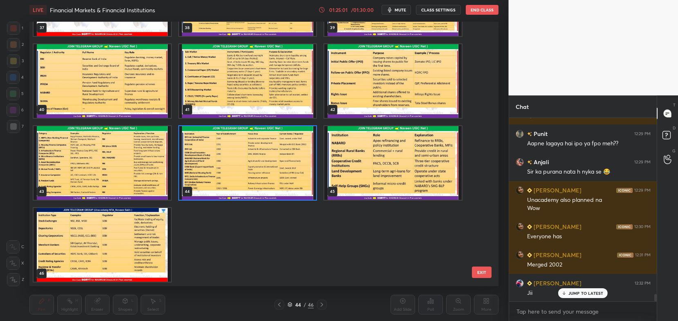
click at [130, 176] on img "grid" at bounding box center [102, 163] width 137 height 74
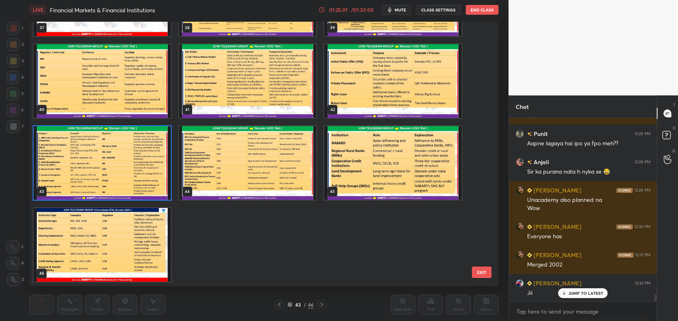
click at [130, 174] on img "grid" at bounding box center [102, 163] width 137 height 74
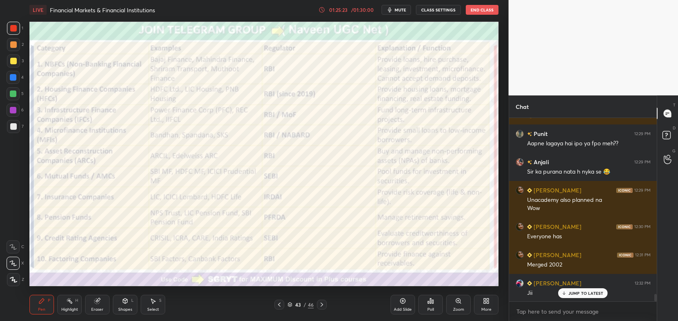
scroll to position [4374, 0]
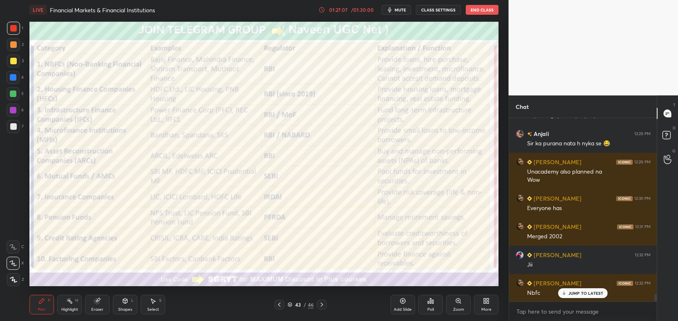
click at [295, 310] on div "Pen P Highlight H Eraser Shapes L Select S 43 / 46 Add Slide Poll Zoom More" at bounding box center [263, 304] width 469 height 33
click at [279, 308] on icon at bounding box center [279, 304] width 7 height 7
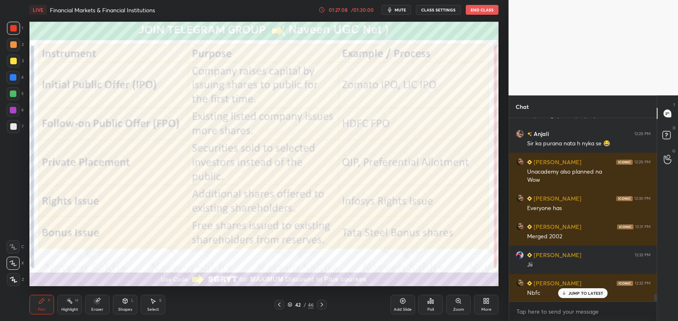
click at [279, 305] on icon at bounding box center [279, 304] width 7 height 7
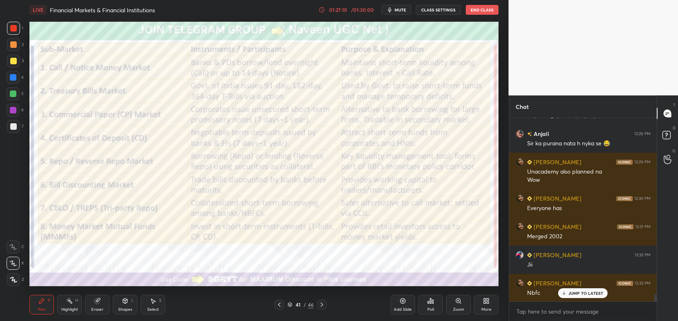
click at [279, 304] on icon at bounding box center [279, 304] width 7 height 7
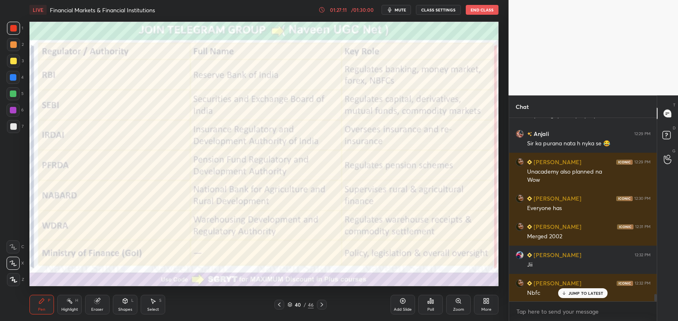
click at [279, 306] on icon at bounding box center [279, 304] width 2 height 4
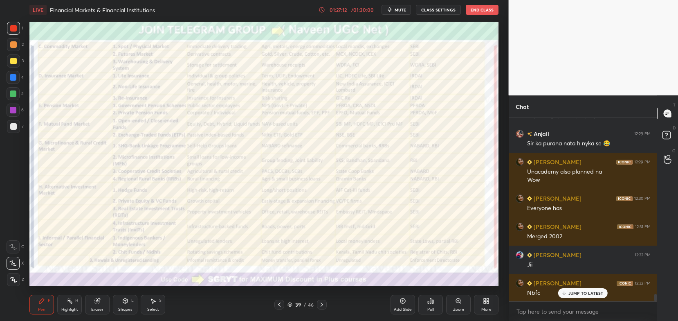
click at [279, 306] on icon at bounding box center [279, 304] width 7 height 7
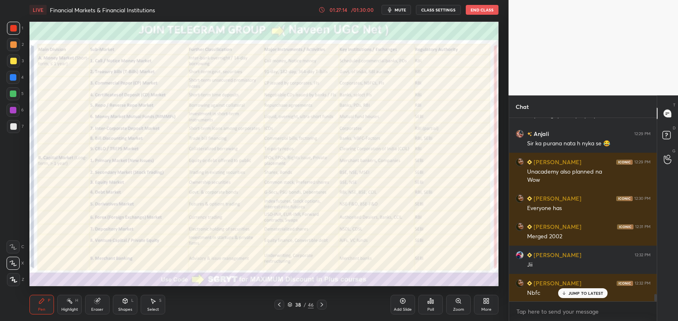
click at [279, 306] on icon at bounding box center [279, 304] width 7 height 7
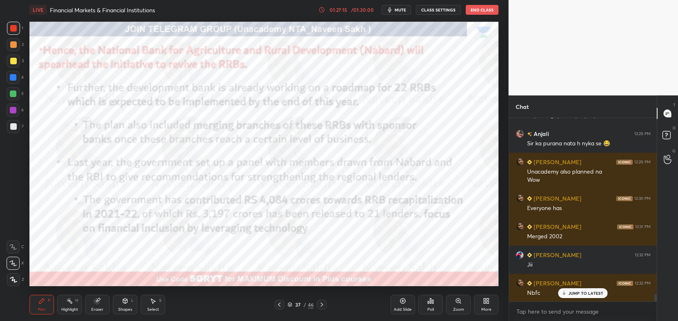
click at [281, 306] on icon at bounding box center [279, 304] width 7 height 7
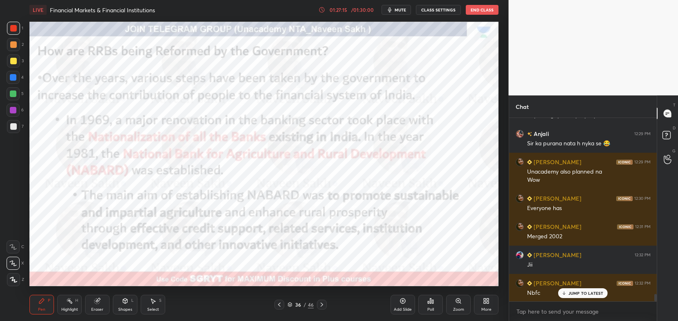
click at [281, 305] on icon at bounding box center [279, 304] width 7 height 7
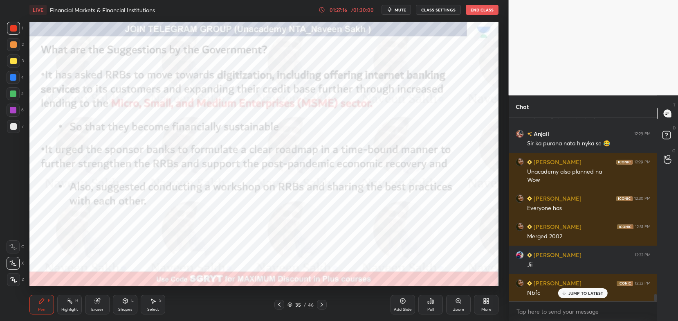
click at [281, 303] on icon at bounding box center [279, 304] width 7 height 7
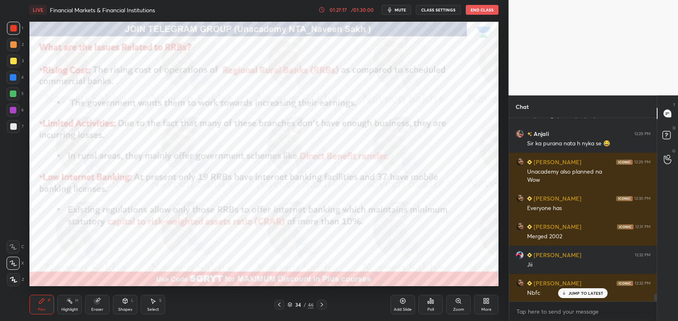
click at [281, 303] on icon at bounding box center [279, 304] width 7 height 7
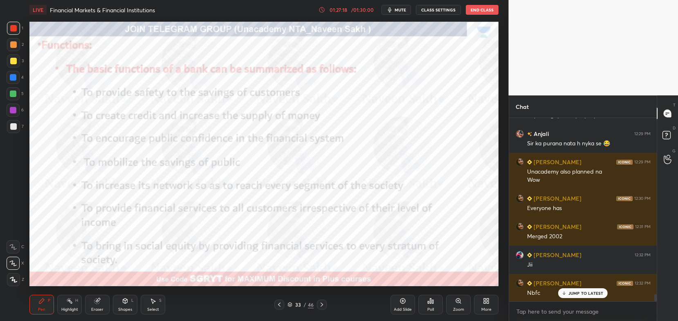
click at [281, 304] on icon at bounding box center [279, 304] width 7 height 7
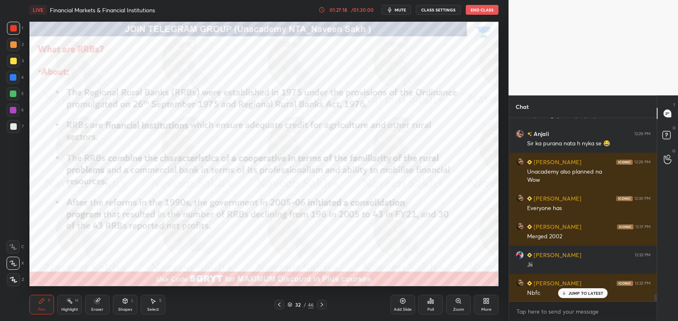
click at [280, 306] on icon at bounding box center [279, 304] width 2 height 4
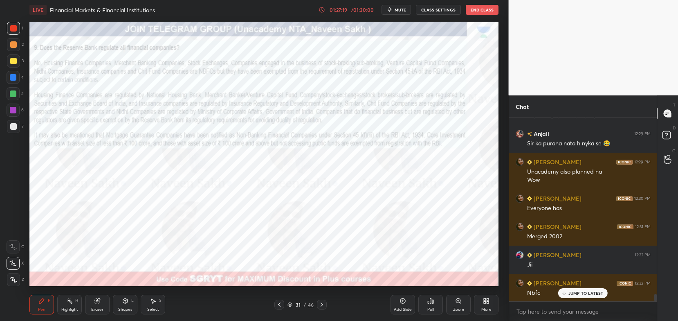
click at [281, 304] on icon at bounding box center [279, 304] width 7 height 7
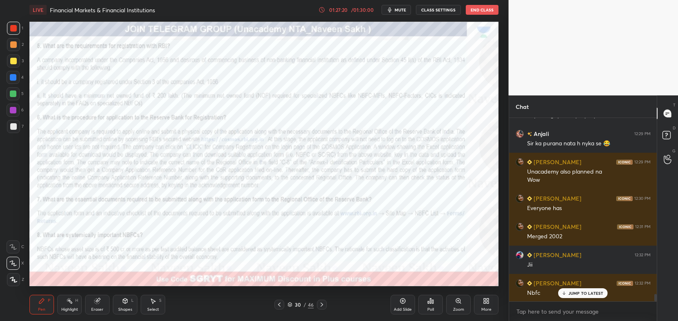
click at [280, 304] on icon at bounding box center [279, 304] width 7 height 7
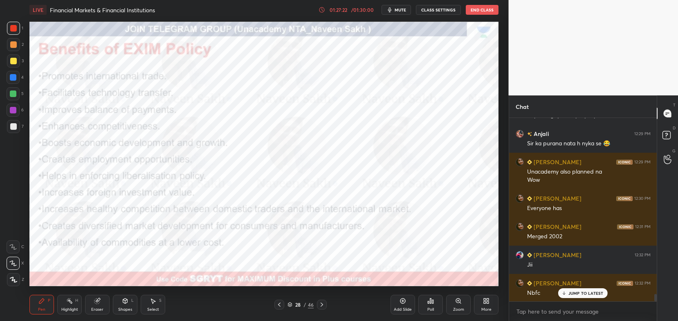
click at [289, 305] on icon at bounding box center [290, 304] width 5 height 5
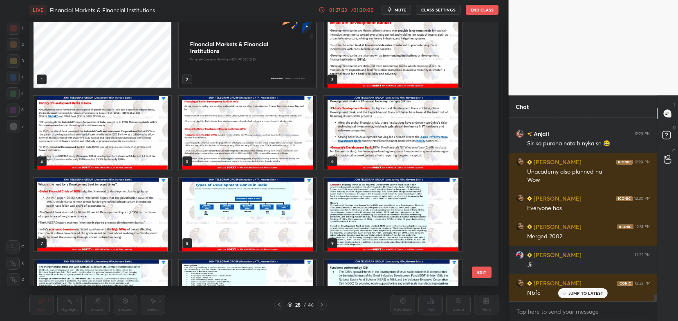
scroll to position [0, 0]
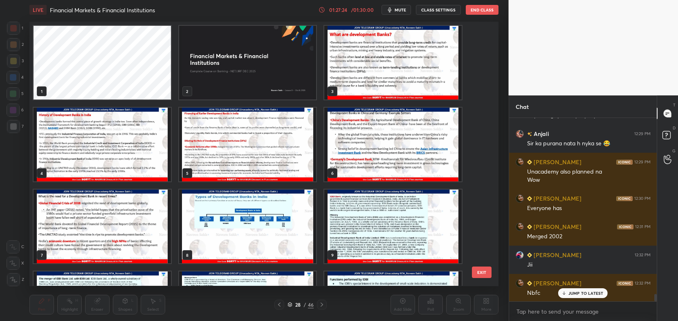
click at [282, 88] on img "grid" at bounding box center [247, 63] width 137 height 74
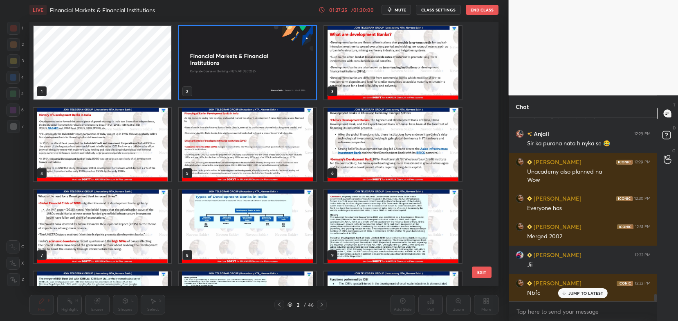
click at [282, 87] on img "grid" at bounding box center [247, 63] width 137 height 74
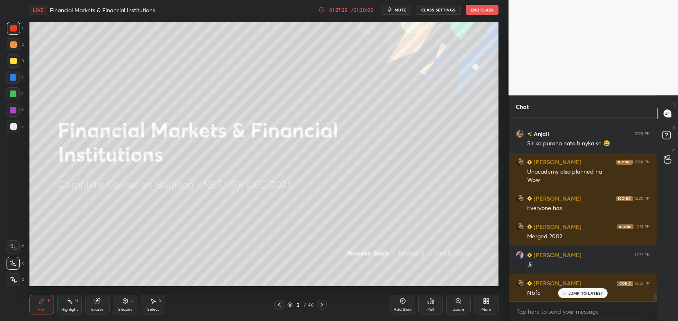
click at [282, 88] on img "grid" at bounding box center [247, 63] width 137 height 74
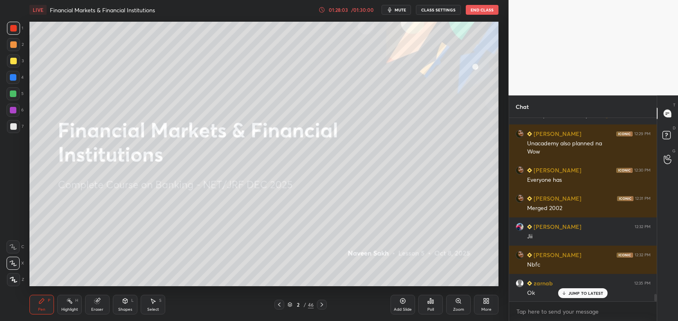
scroll to position [4431, 0]
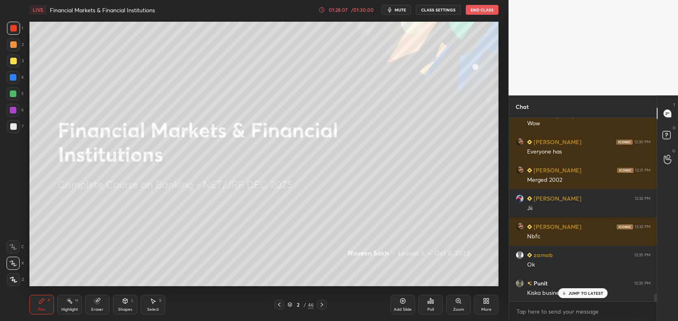
click at [572, 292] on p "JUMP TO LATEST" at bounding box center [586, 293] width 35 height 5
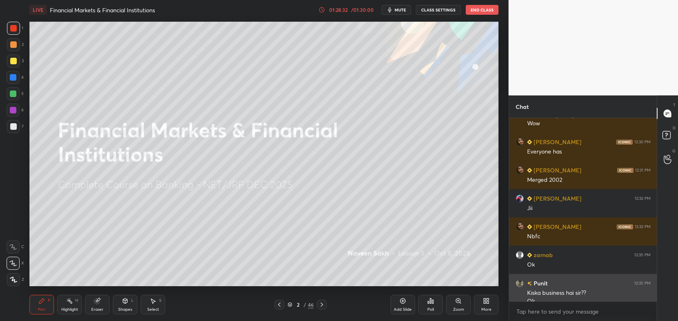
scroll to position [4439, 0]
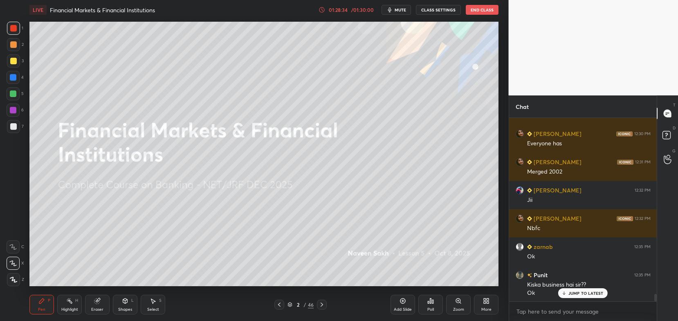
click at [400, 10] on span "mute" at bounding box center [400, 10] width 11 height 6
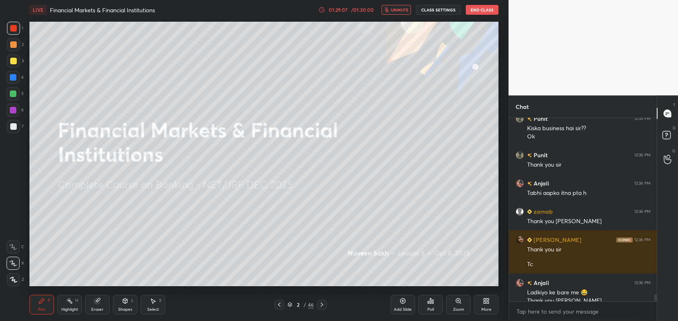
scroll to position [4603, 0]
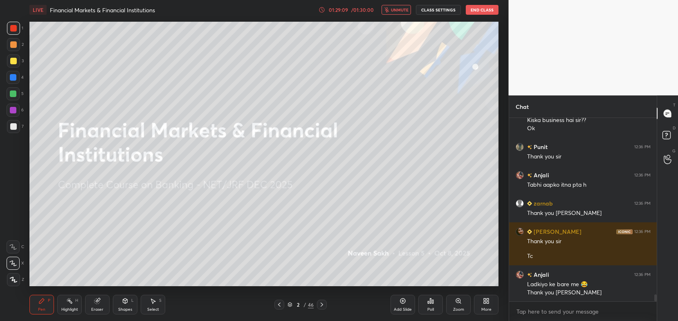
click at [395, 12] on span "unmute" at bounding box center [400, 10] width 18 height 6
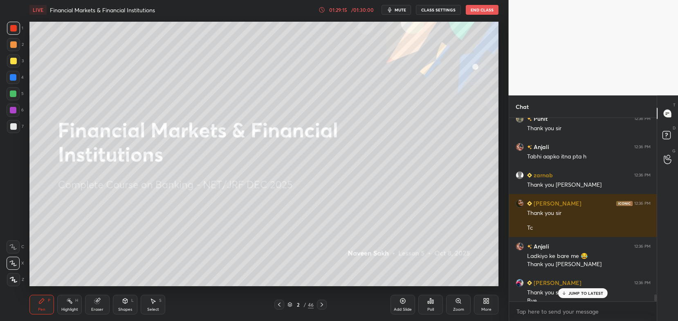
scroll to position [4639, 0]
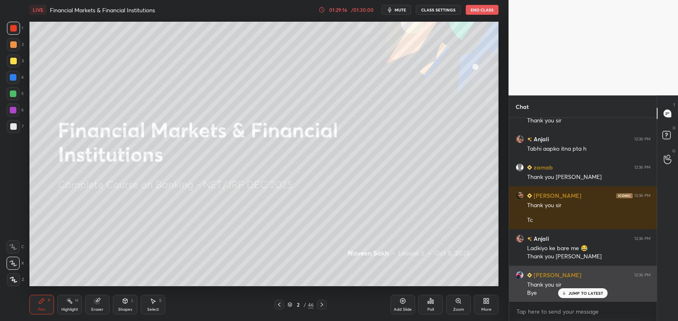
click at [572, 294] on p "JUMP TO LATEST" at bounding box center [586, 293] width 35 height 5
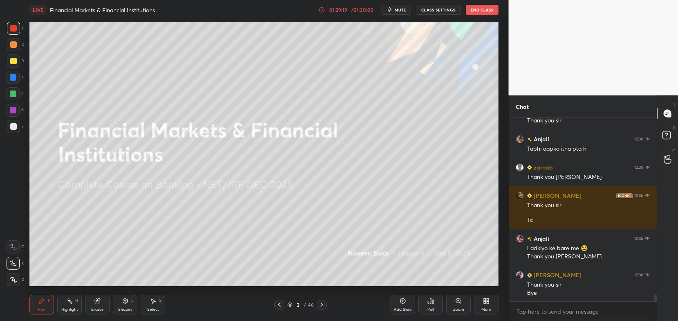
scroll to position [4668, 0]
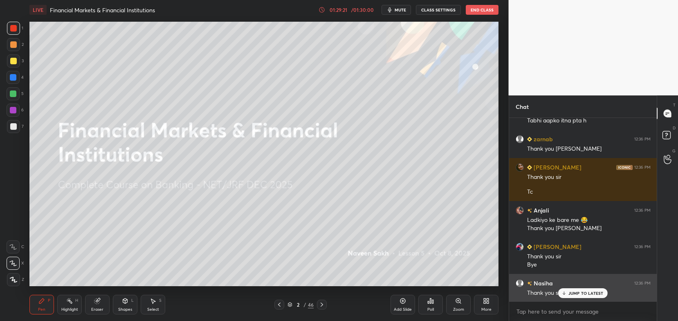
click at [581, 298] on div "JUMP TO LATEST" at bounding box center [583, 293] width 49 height 10
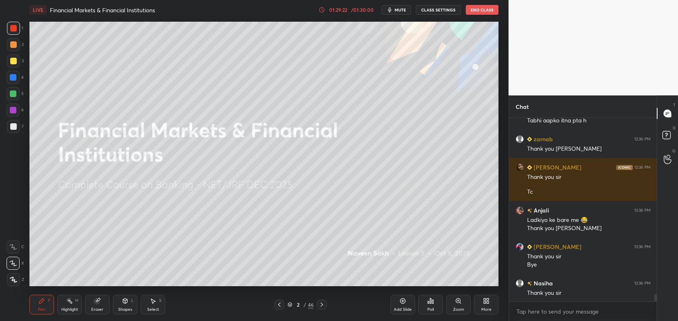
click at [490, 285] on div "Add Slide Poll Zoom More" at bounding box center [445, 305] width 108 height 46
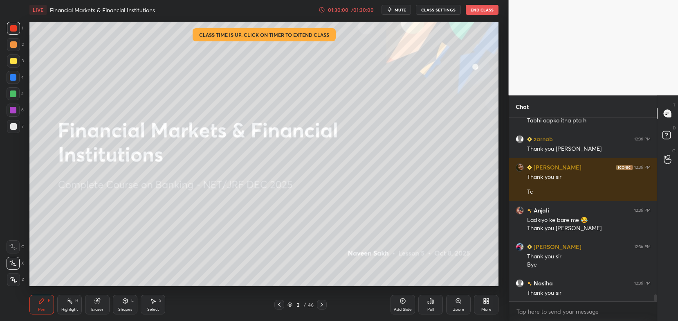
click at [481, 11] on button "End Class" at bounding box center [482, 10] width 33 height 10
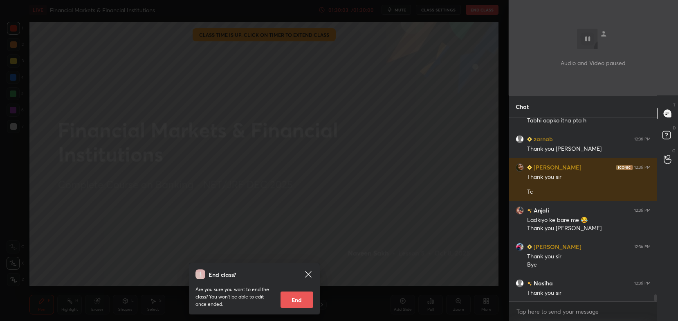
click at [309, 297] on button "End" at bounding box center [297, 299] width 33 height 16
type textarea "x"
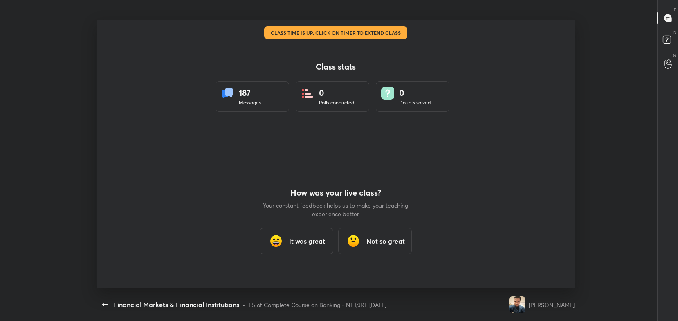
scroll to position [0, 0]
click at [307, 235] on div "It was great" at bounding box center [297, 241] width 74 height 26
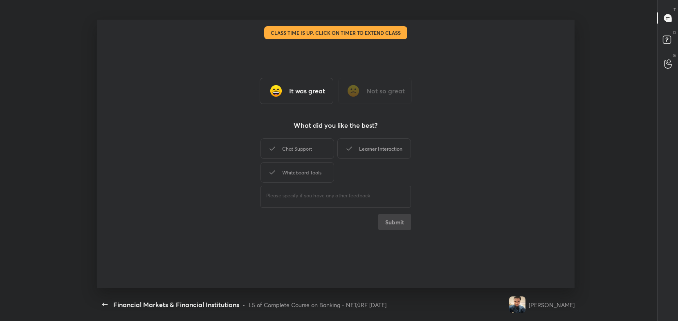
click at [322, 166] on div "Whiteboard Tools" at bounding box center [298, 172] width 74 height 20
click at [362, 149] on div "Learner Interaction" at bounding box center [375, 148] width 74 height 20
click at [312, 153] on div "Chat Support" at bounding box center [298, 148] width 74 height 20
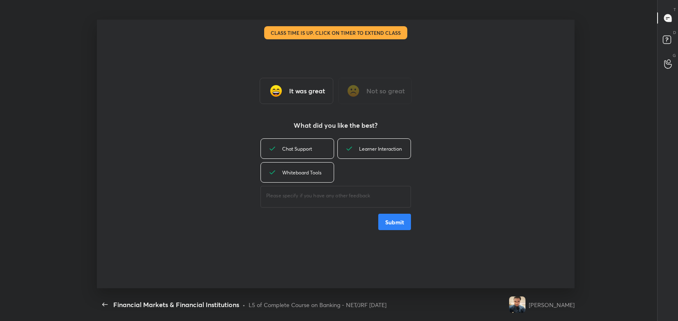
click at [397, 221] on button "Submit" at bounding box center [394, 222] width 33 height 16
